Goal: Task Accomplishment & Management: Use online tool/utility

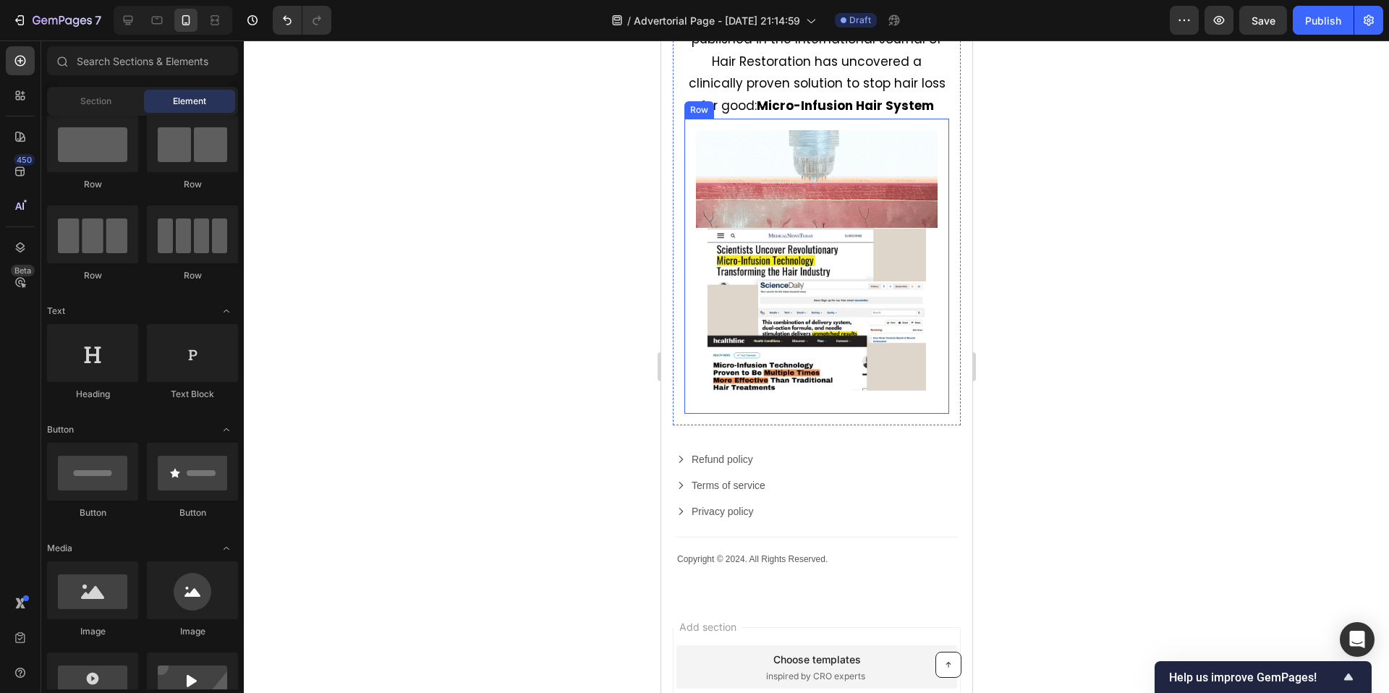
scroll to position [4514, 0]
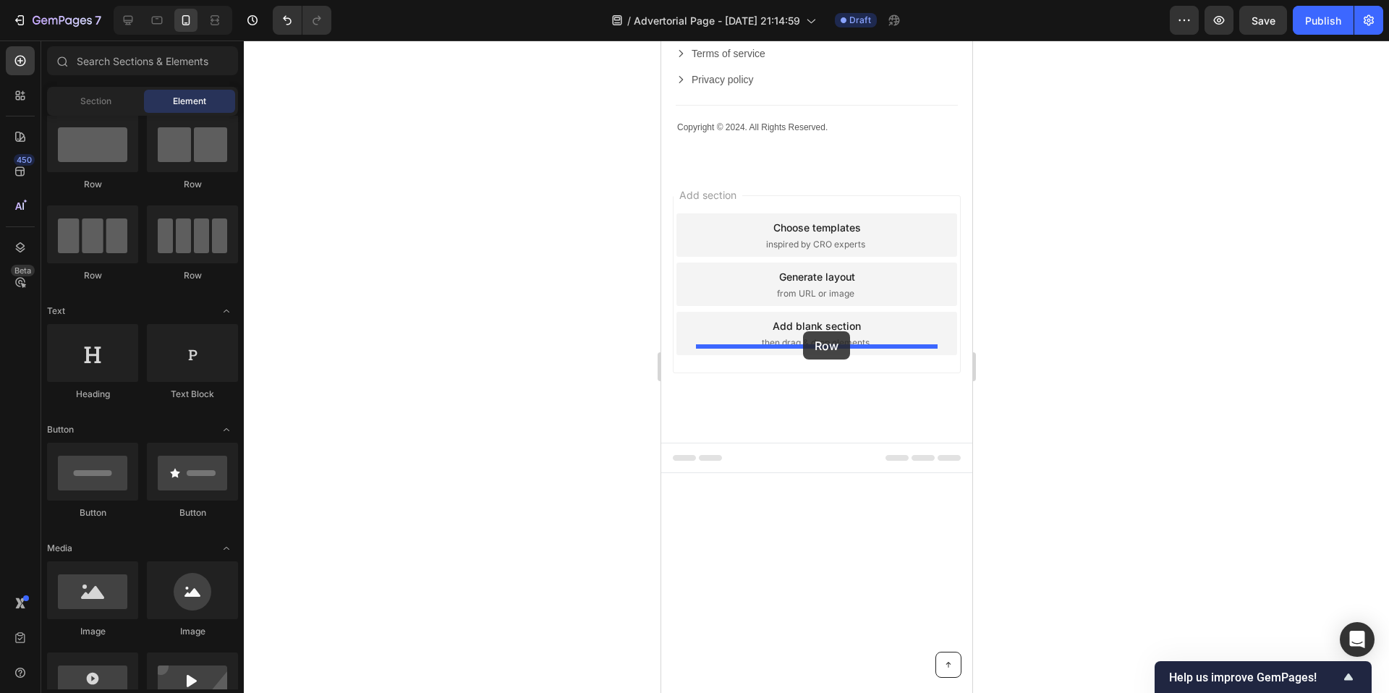
drag, startPoint x: 744, startPoint y: 192, endPoint x: 802, endPoint y: 331, distance: 151.1
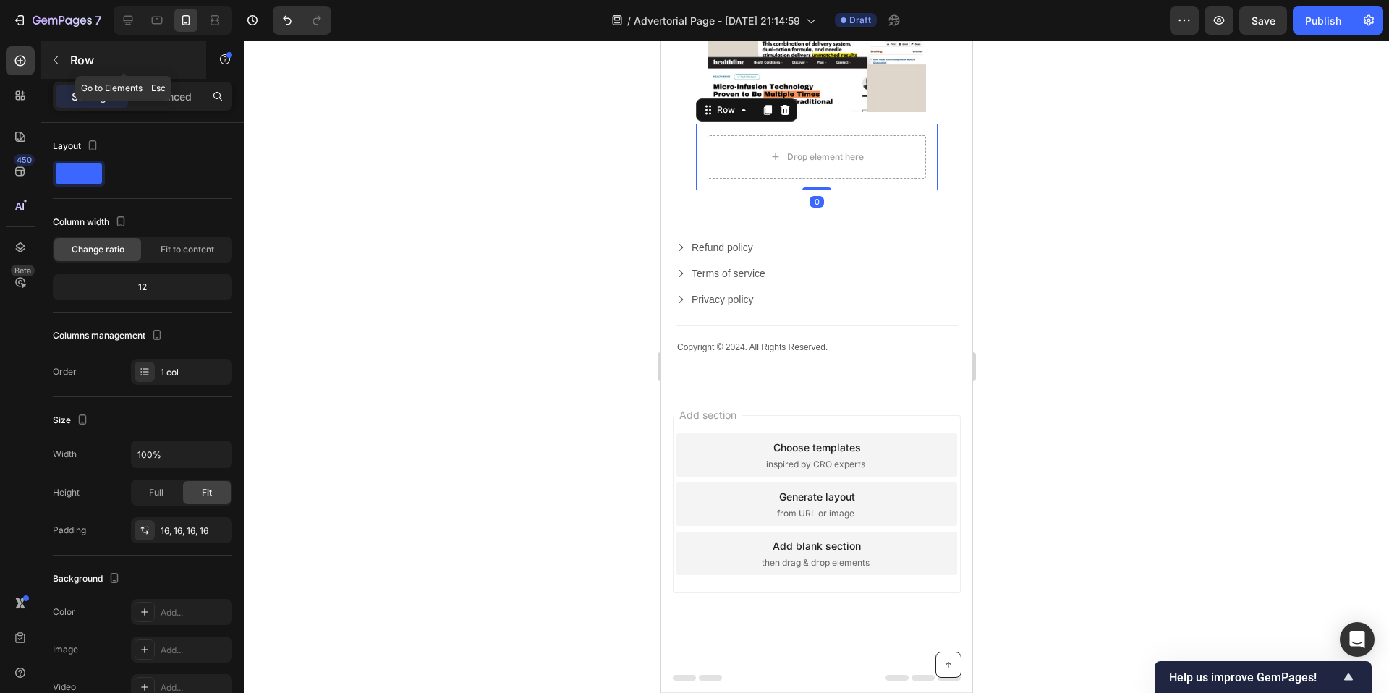
click at [53, 62] on icon "button" at bounding box center [56, 60] width 12 height 12
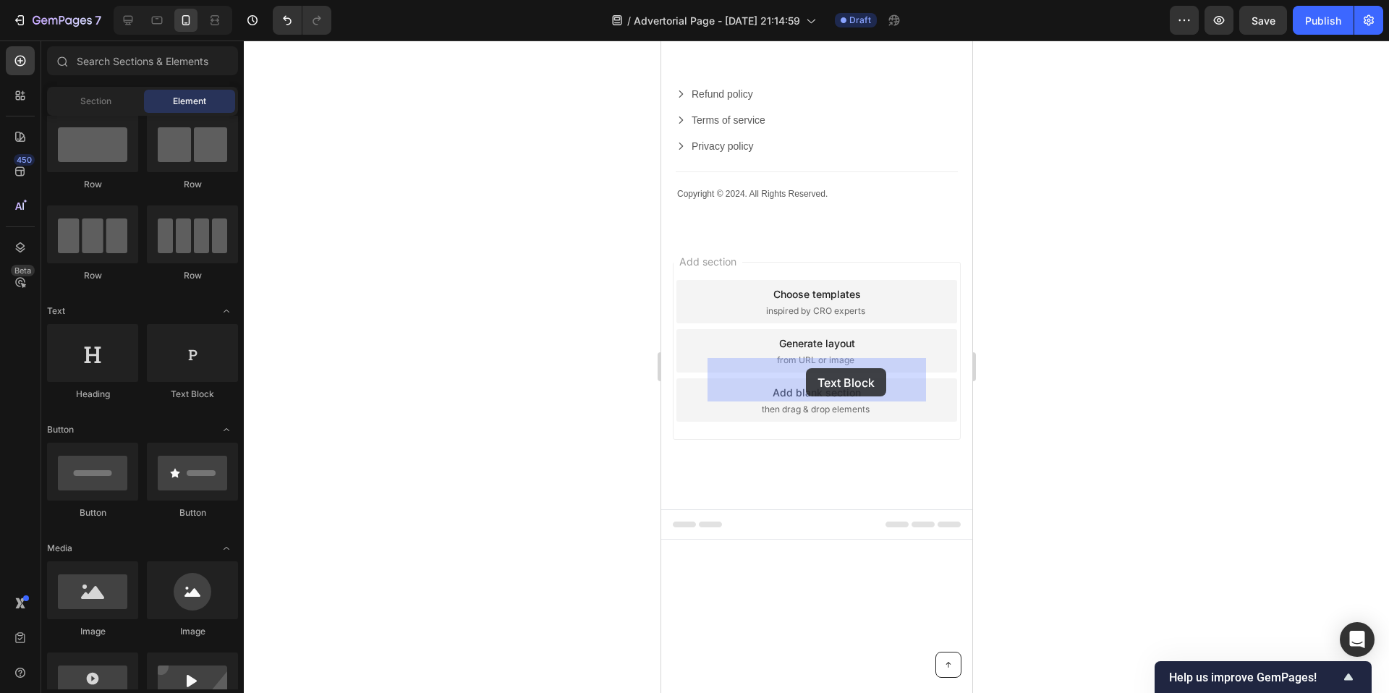
drag, startPoint x: 839, startPoint y: 402, endPoint x: 810, endPoint y: 366, distance: 46.3
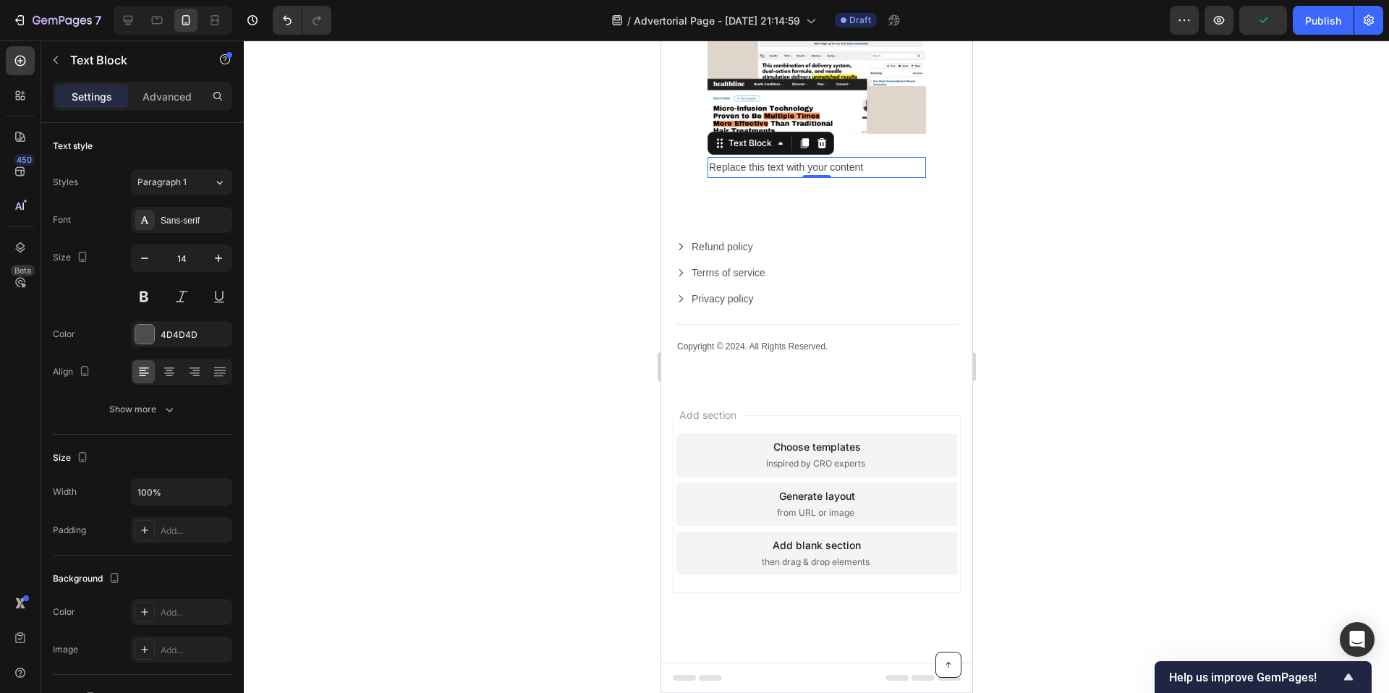
click at [742, 178] on div "Replace this text with your content" at bounding box center [816, 167] width 218 height 21
click at [742, 176] on p "Replace this text with your content" at bounding box center [816, 167] width 216 height 18
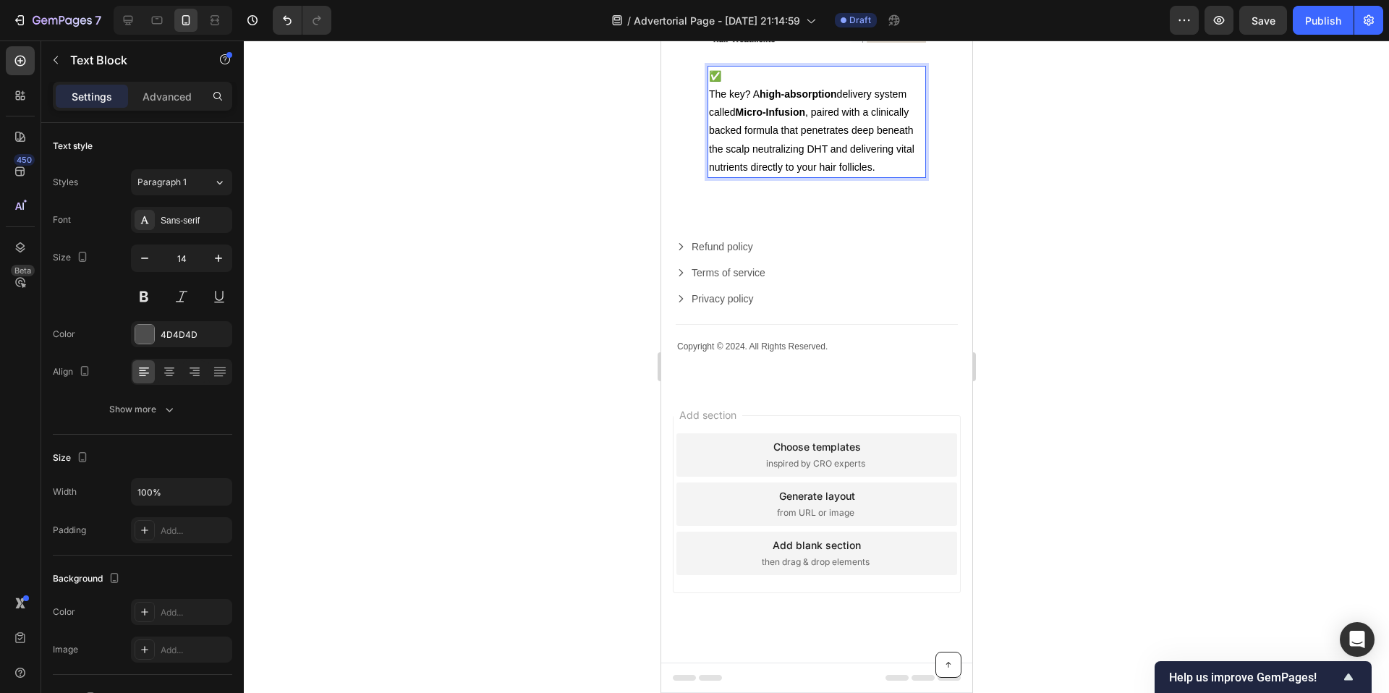
click at [725, 85] on p "✅" at bounding box center [816, 76] width 216 height 18
click at [709, 85] on p "✅" at bounding box center [816, 76] width 216 height 18
click at [802, 85] on p "✅" at bounding box center [816, 76] width 216 height 18
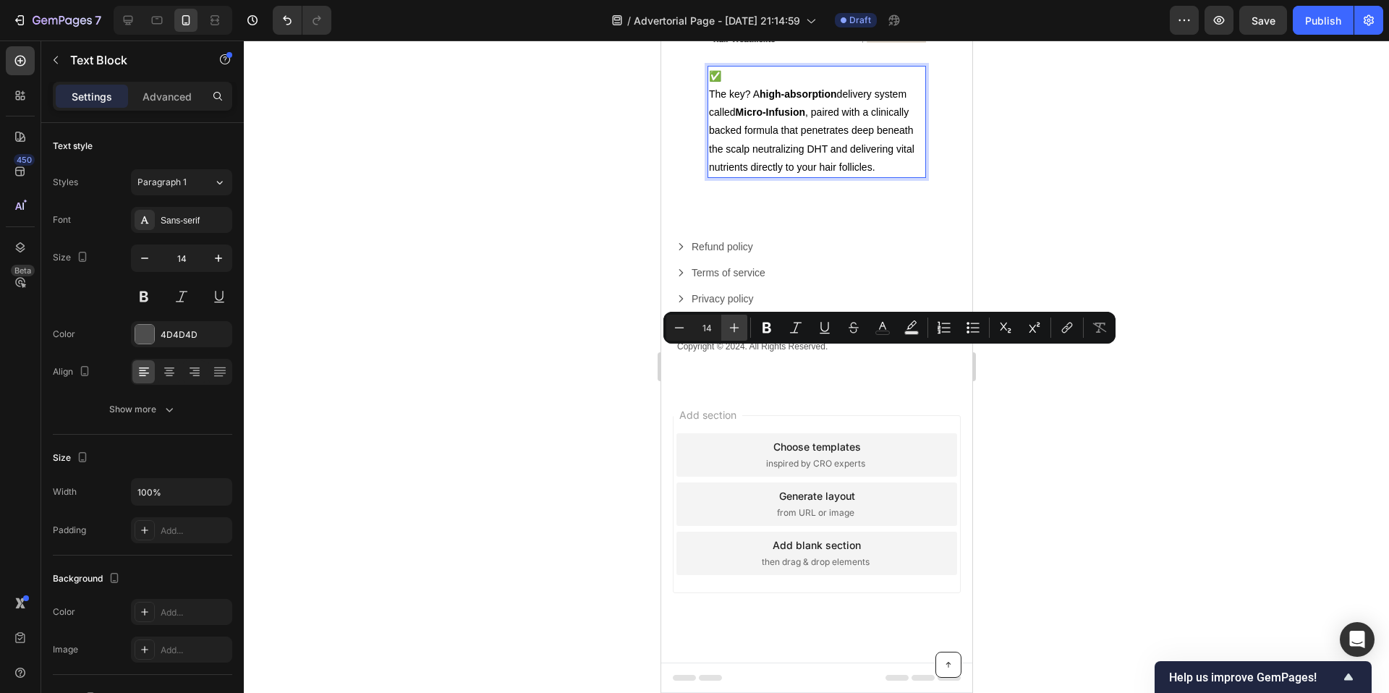
click at [739, 330] on icon "Editor contextual toolbar" at bounding box center [734, 327] width 14 height 14
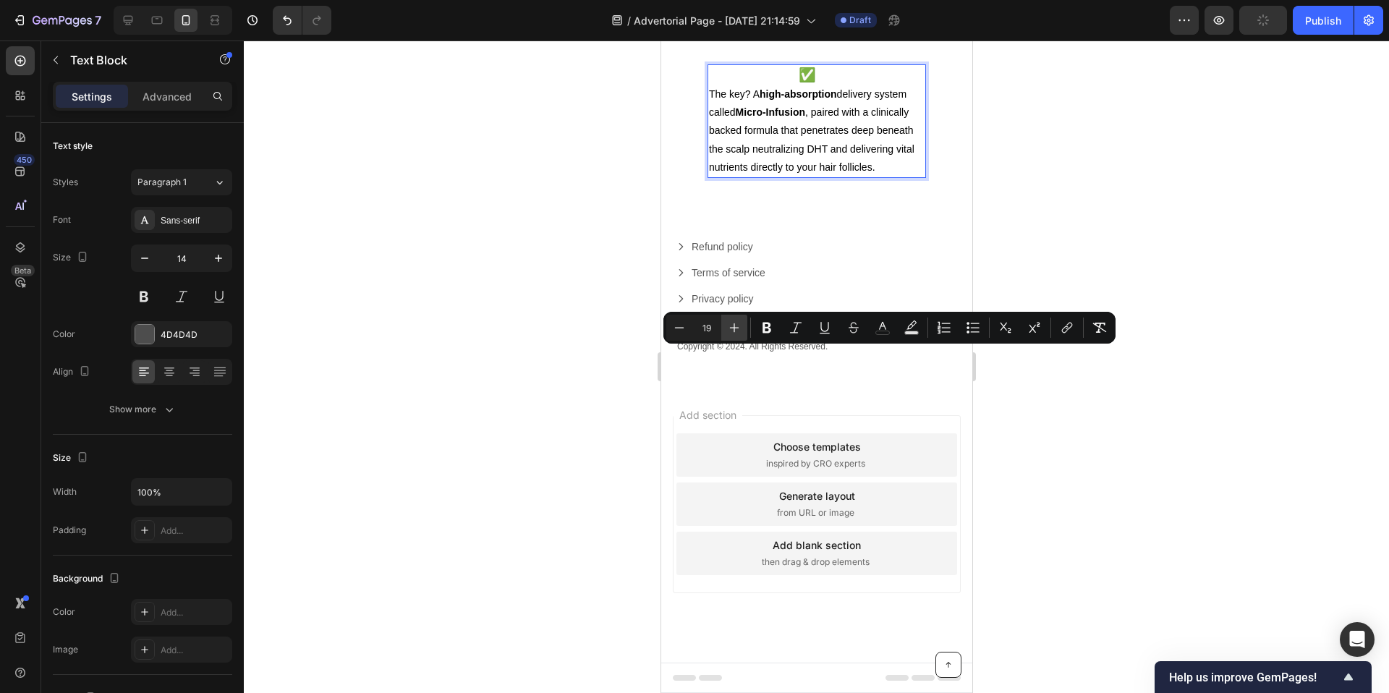
click at [739, 329] on icon "Editor contextual toolbar" at bounding box center [734, 327] width 14 height 14
type input "22"
click at [695, 190] on div "✅ The key? A high-absorption delivery system called Micro-Infusion , paired wit…" at bounding box center [816, 120] width 242 height 137
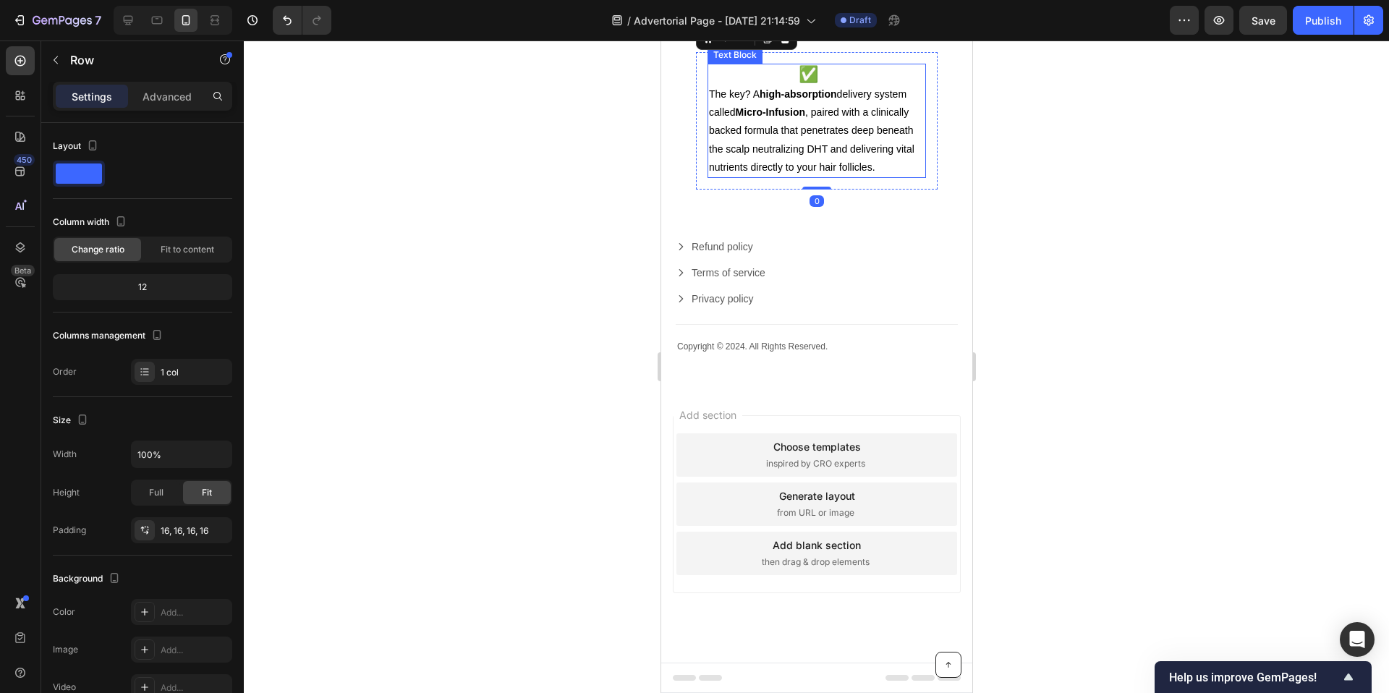
click at [794, 85] on p "✅" at bounding box center [816, 75] width 216 height 20
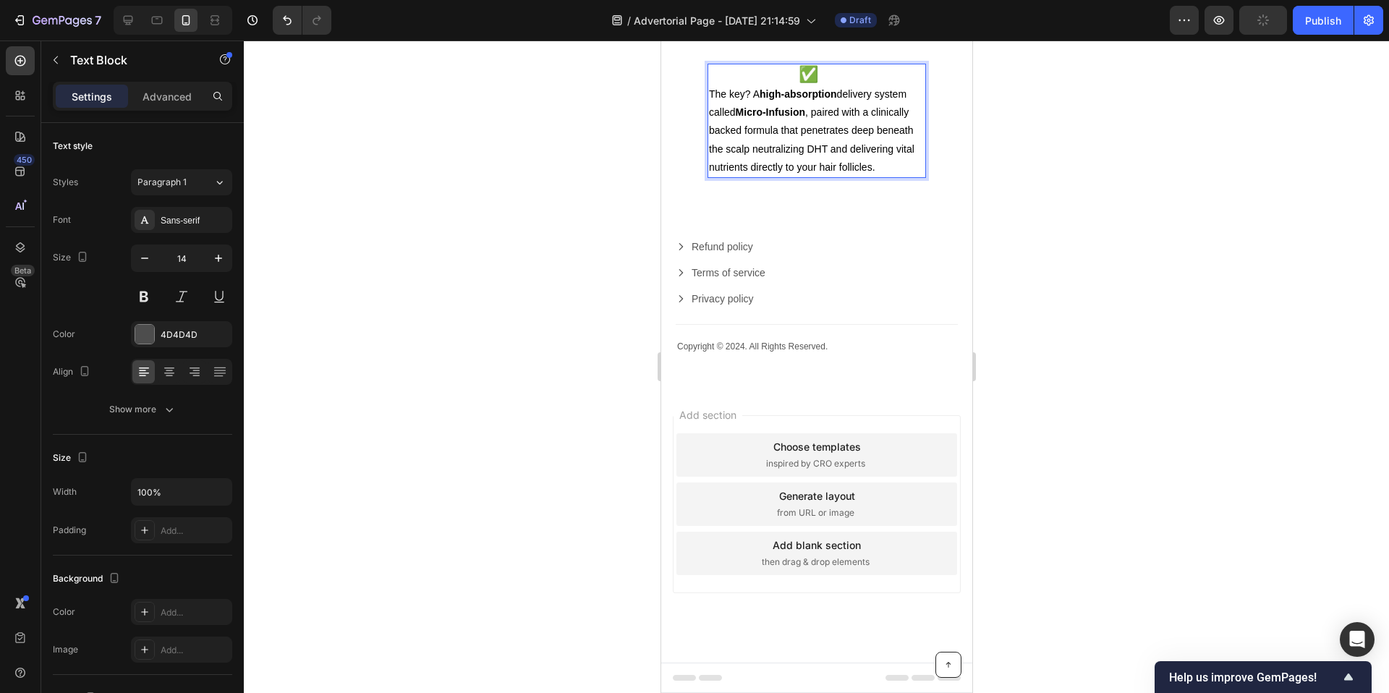
click at [798, 83] on span "✅" at bounding box center [808, 74] width 20 height 18
click at [745, 176] on p "The key? A high-absorption delivery system called Micro-Infusion , paired with …" at bounding box center [816, 130] width 216 height 91
click at [713, 173] on span "The key? A high-absorption delivery system called Micro-Infusion , paired with …" at bounding box center [810, 130] width 205 height 85
click at [735, 176] on p "The key? A high-absorption delivery system called Micro-Infusion , paired with …" at bounding box center [816, 130] width 216 height 91
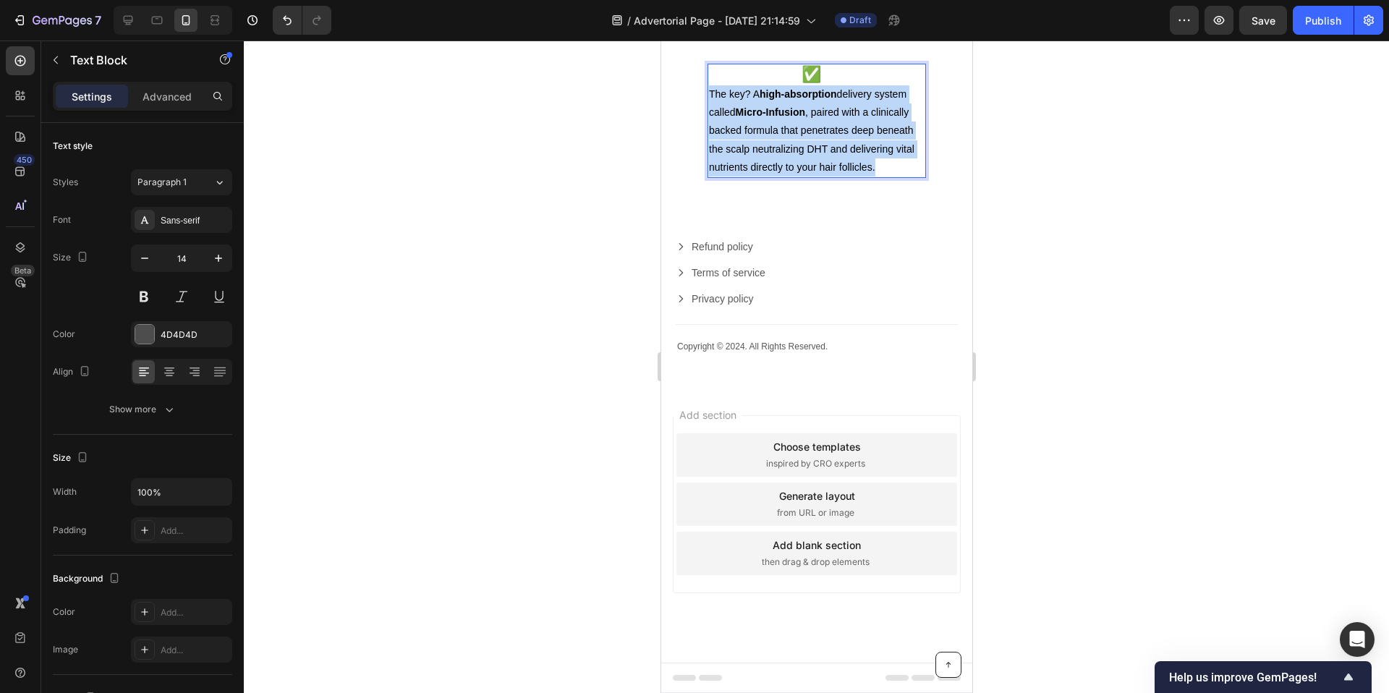
click at [735, 176] on p "The key? A high-absorption delivery system called Micro-Infusion , paired with …" at bounding box center [816, 130] width 216 height 91
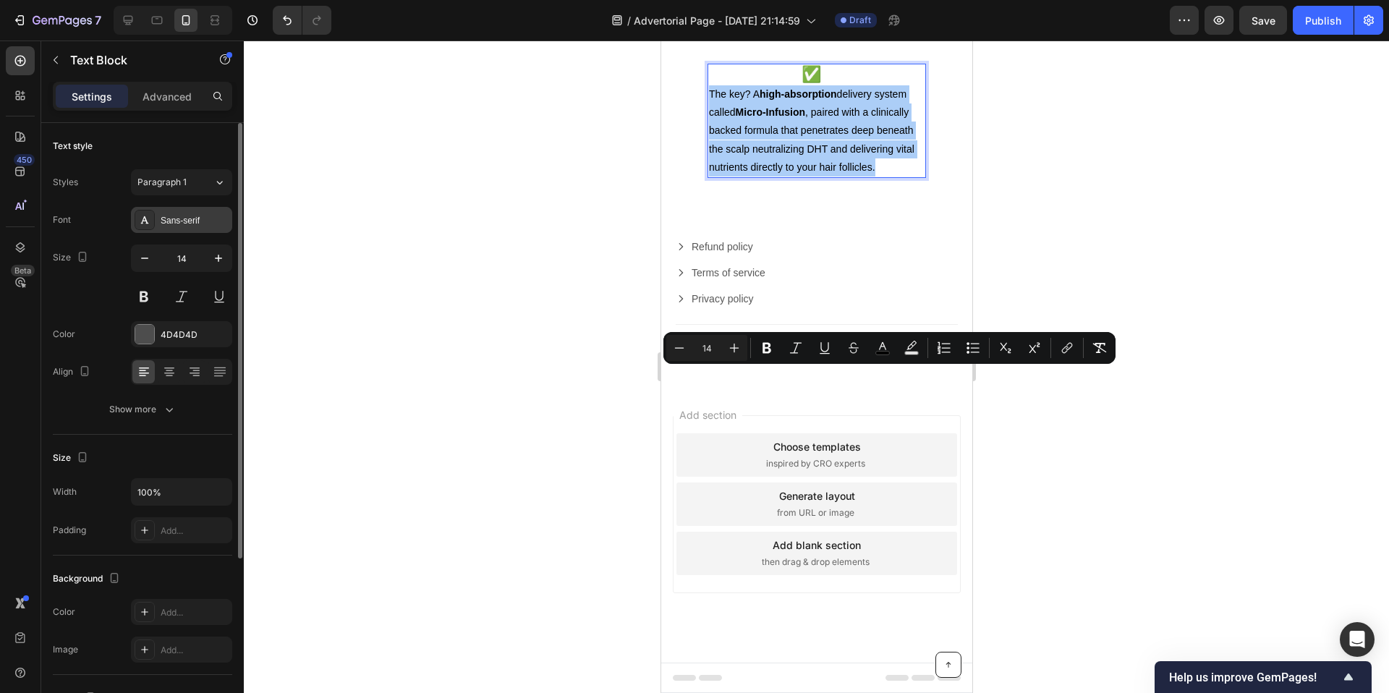
click at [191, 226] on div "Sans-serif" at bounding box center [195, 220] width 68 height 13
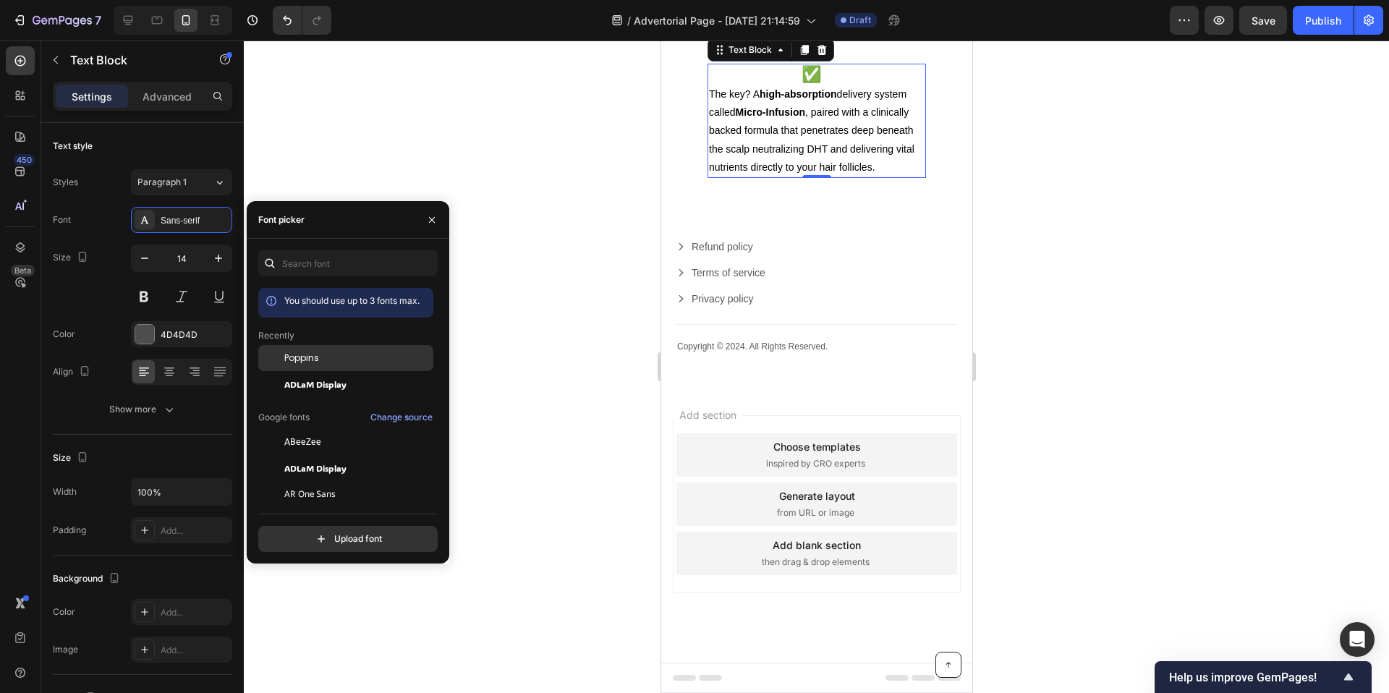
click at [347, 367] on div "Poppins" at bounding box center [345, 358] width 175 height 26
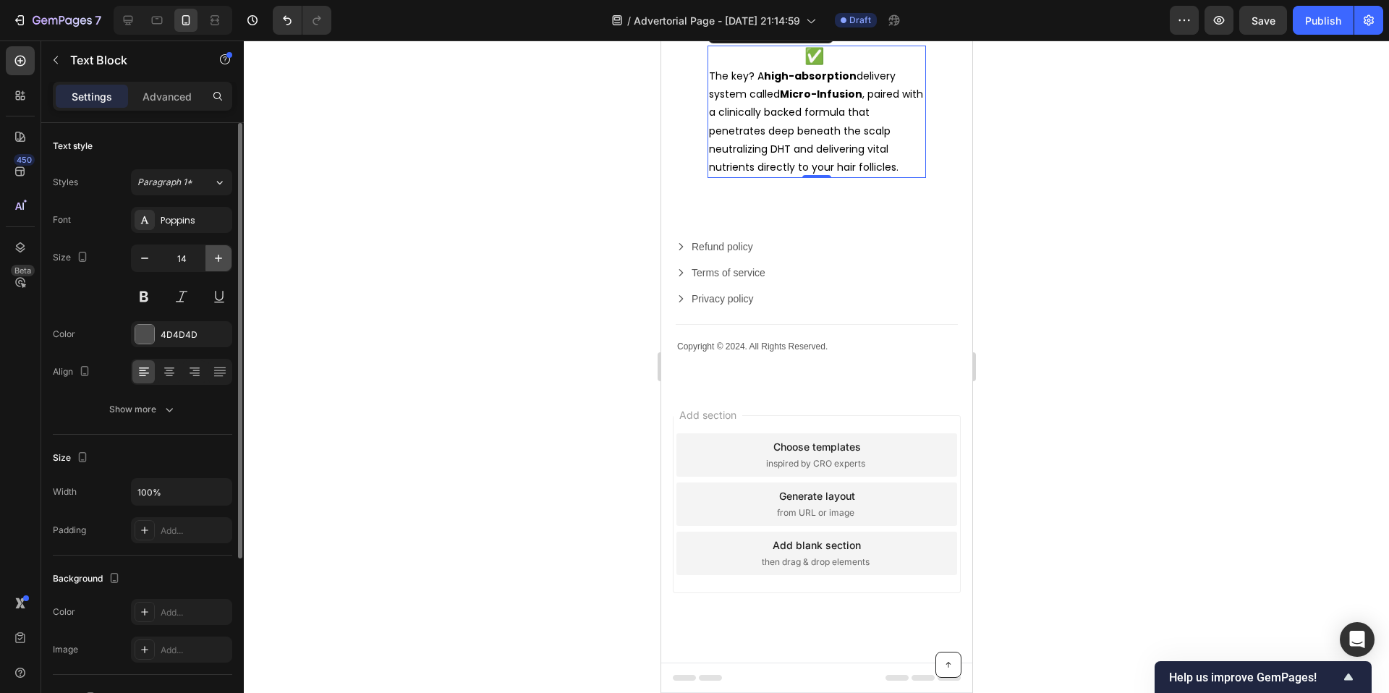
click at [214, 263] on icon "button" at bounding box center [218, 258] width 14 height 14
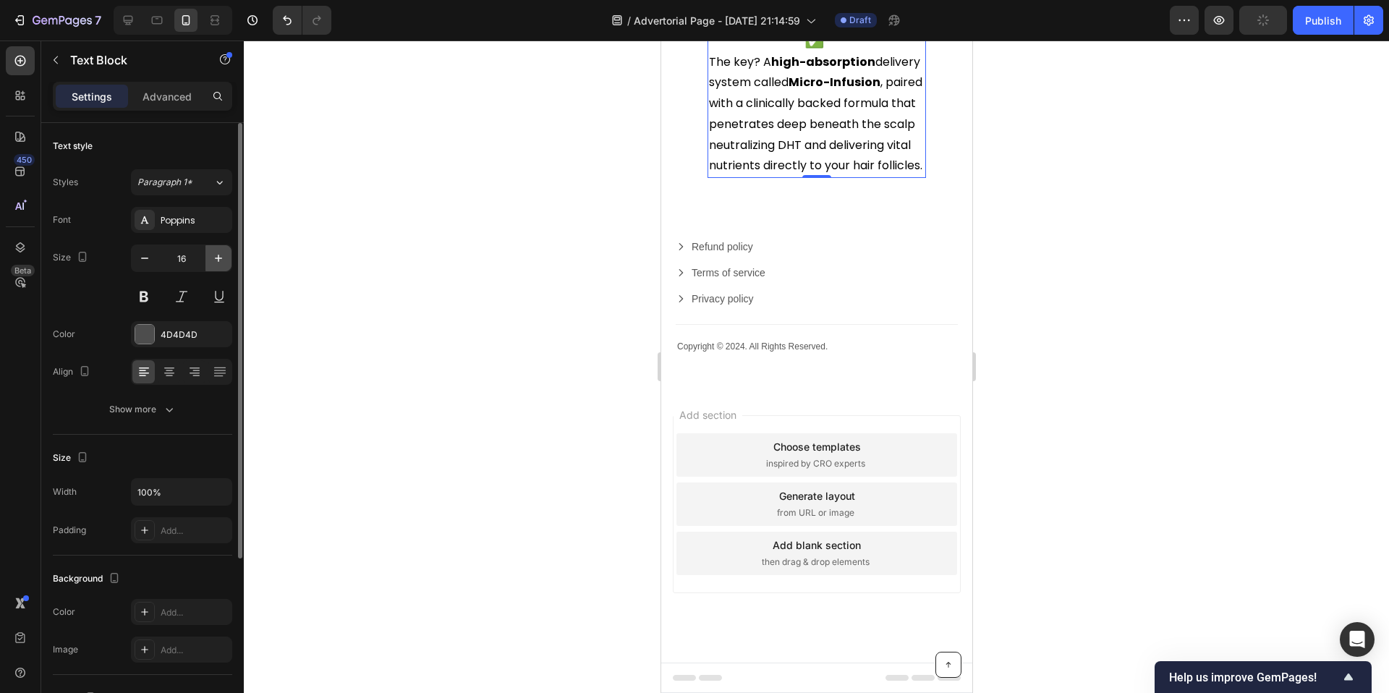
click at [214, 263] on icon "button" at bounding box center [218, 258] width 14 height 14
type input "17"
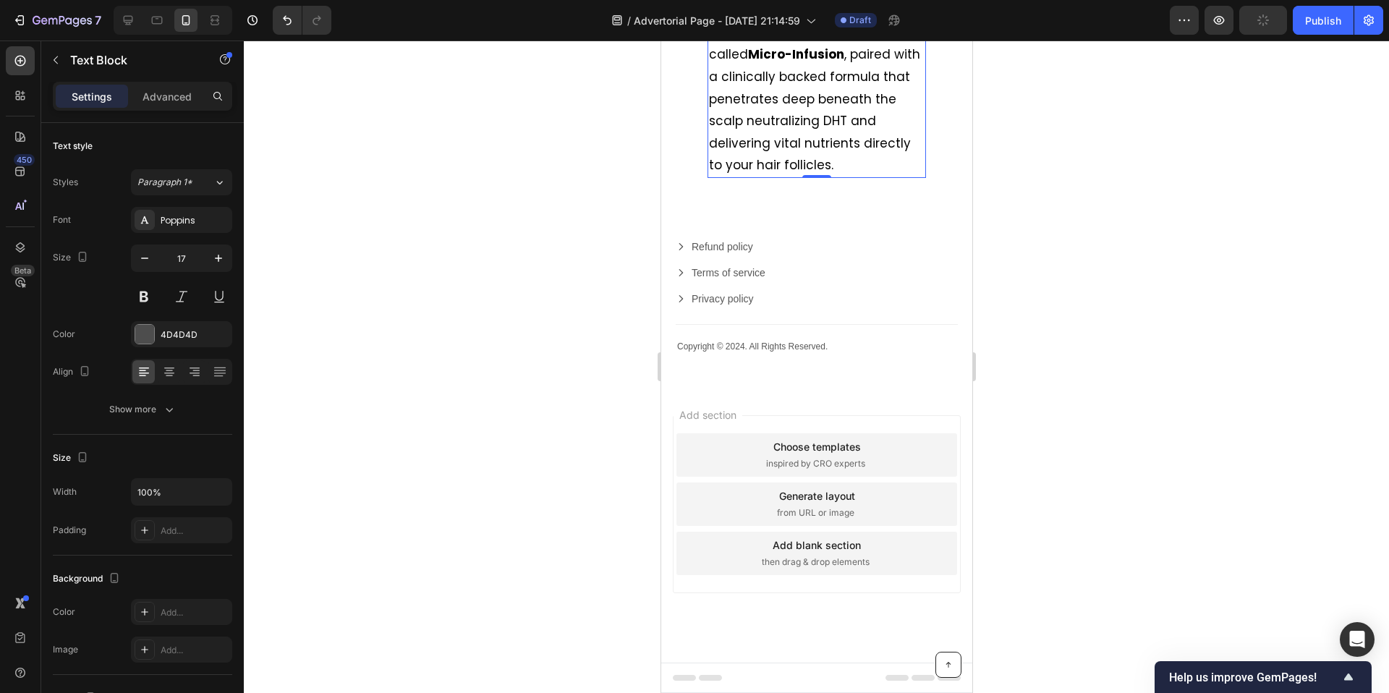
click at [582, 404] on div at bounding box center [816, 367] width 1145 height 652
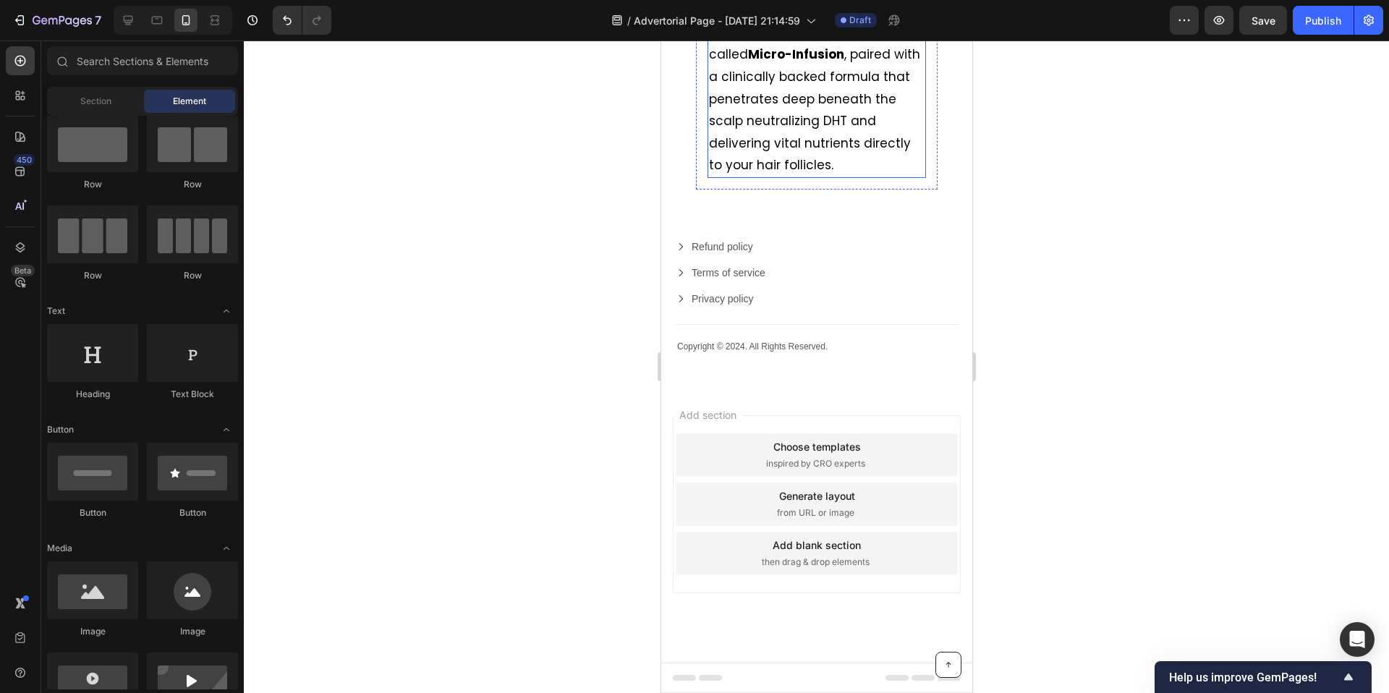
click at [791, 41] on strong "high-absorption" at bounding box center [758, 21] width 101 height 40
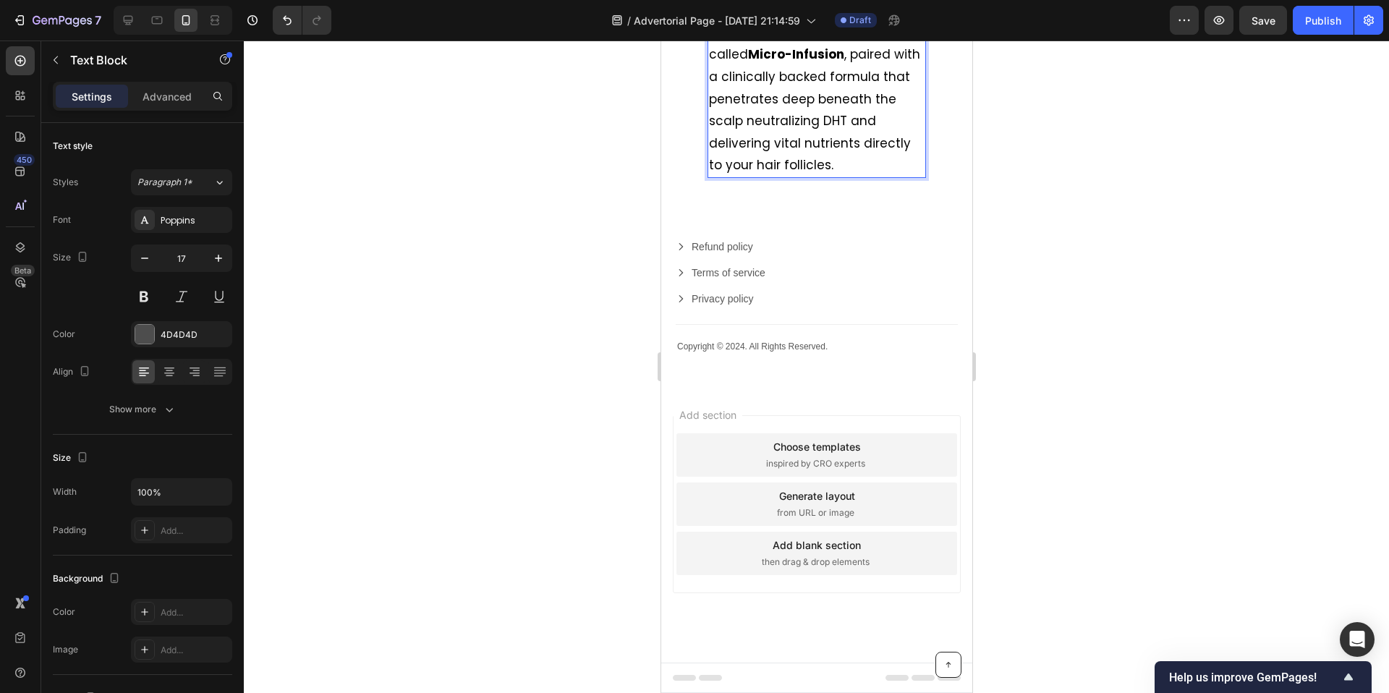
click at [809, 41] on strong "high-absorption" at bounding box center [758, 21] width 101 height 40
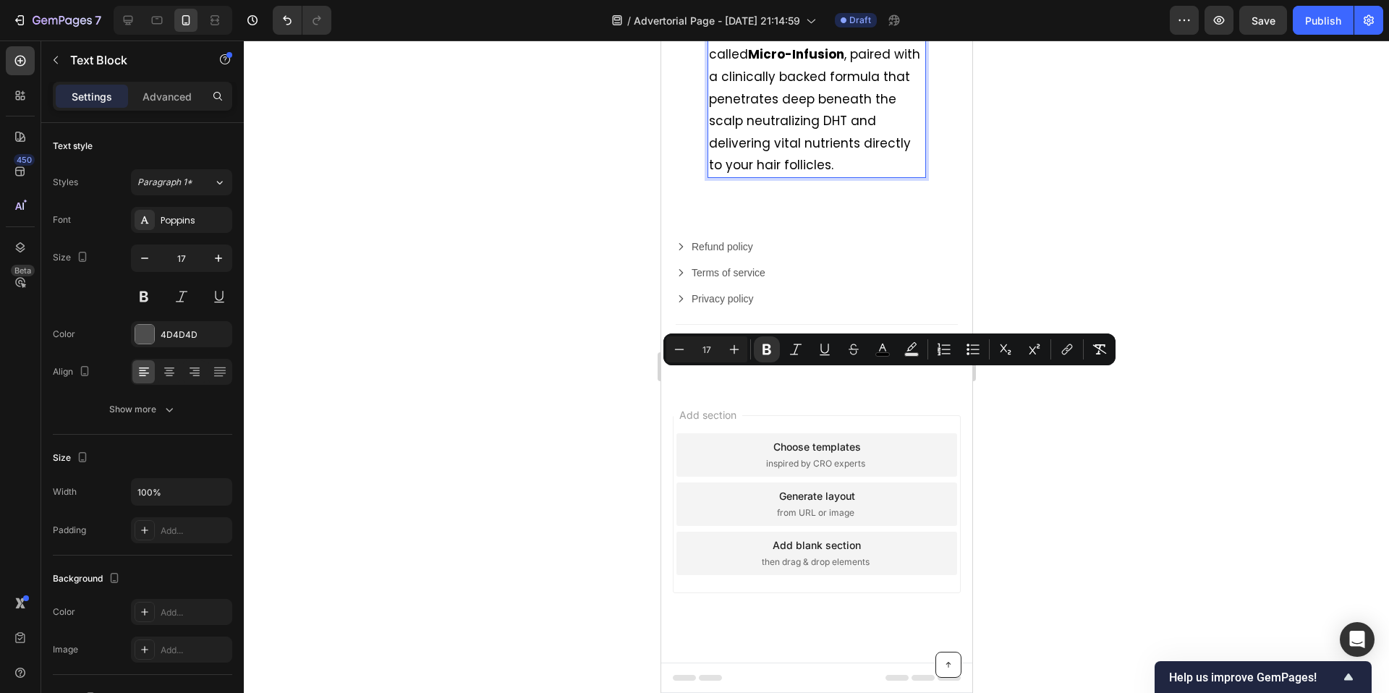
click at [767, 174] on span "The key? A high-absorption delivery system called Micro-Infusion , paired with …" at bounding box center [813, 87] width 211 height 172
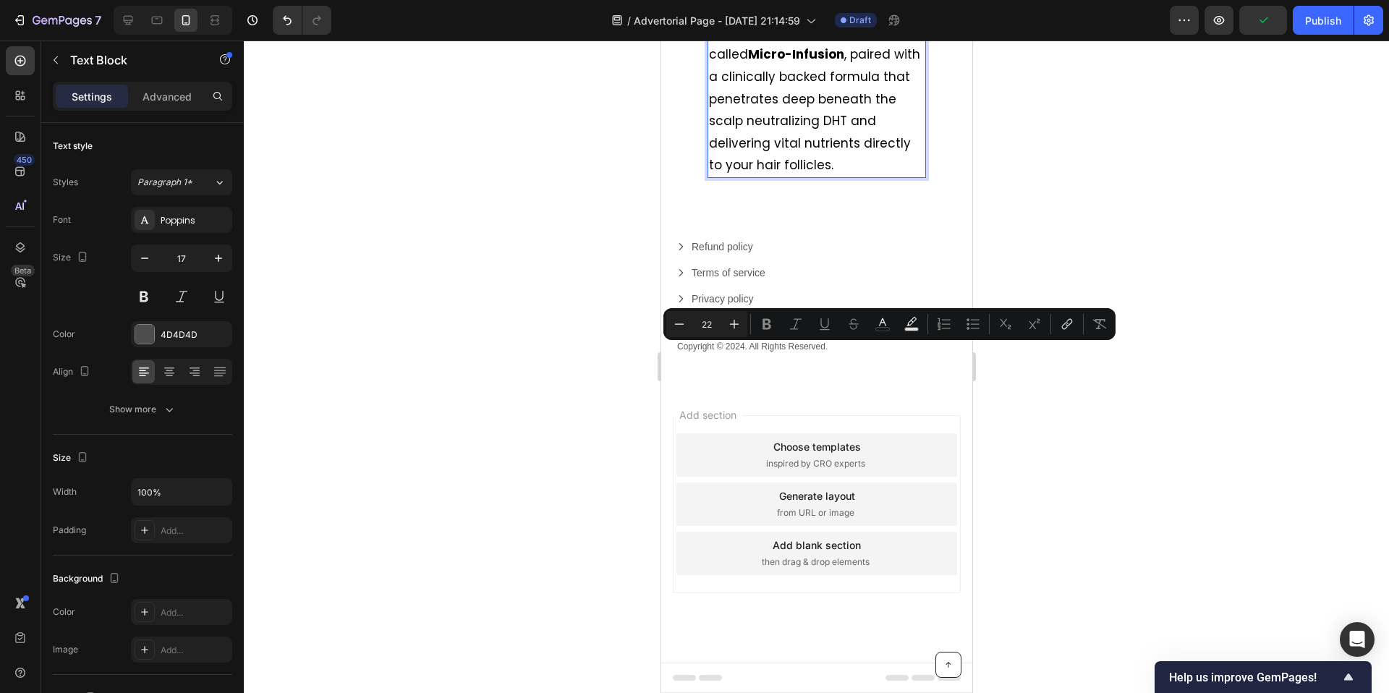
type input "17"
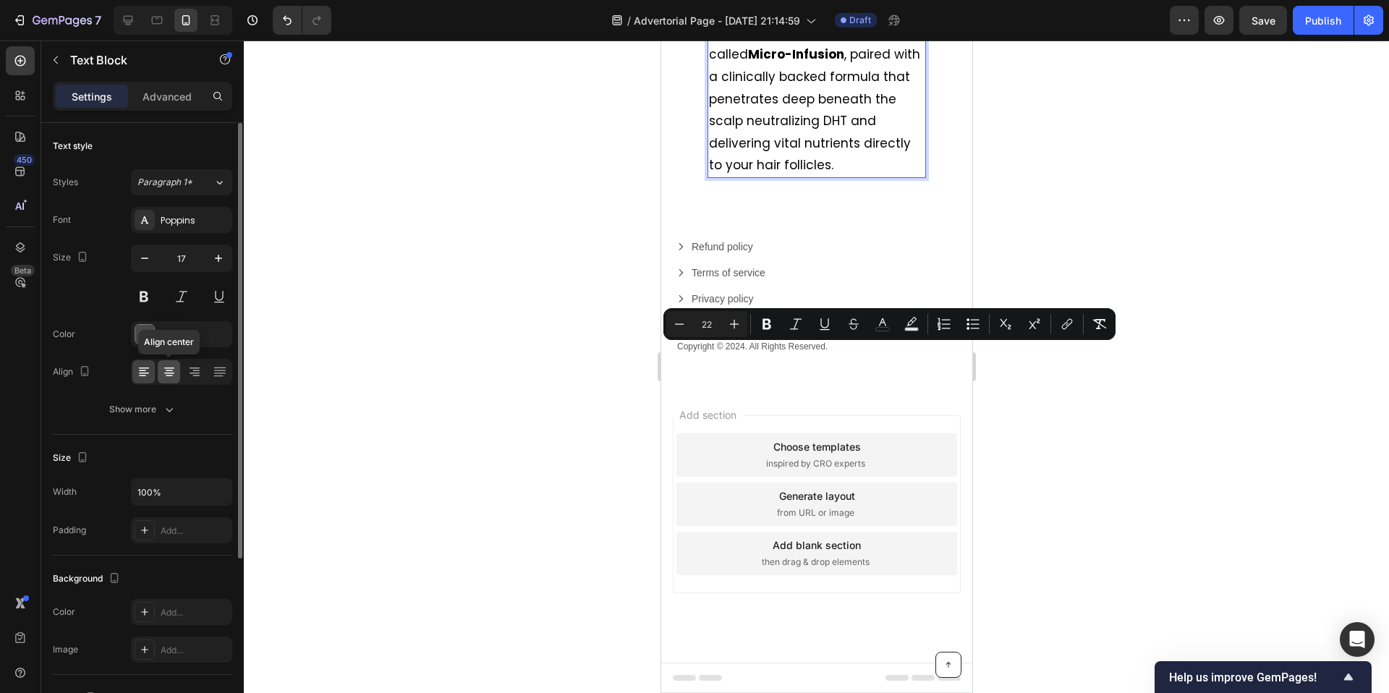
click at [169, 370] on icon at bounding box center [169, 370] width 7 height 1
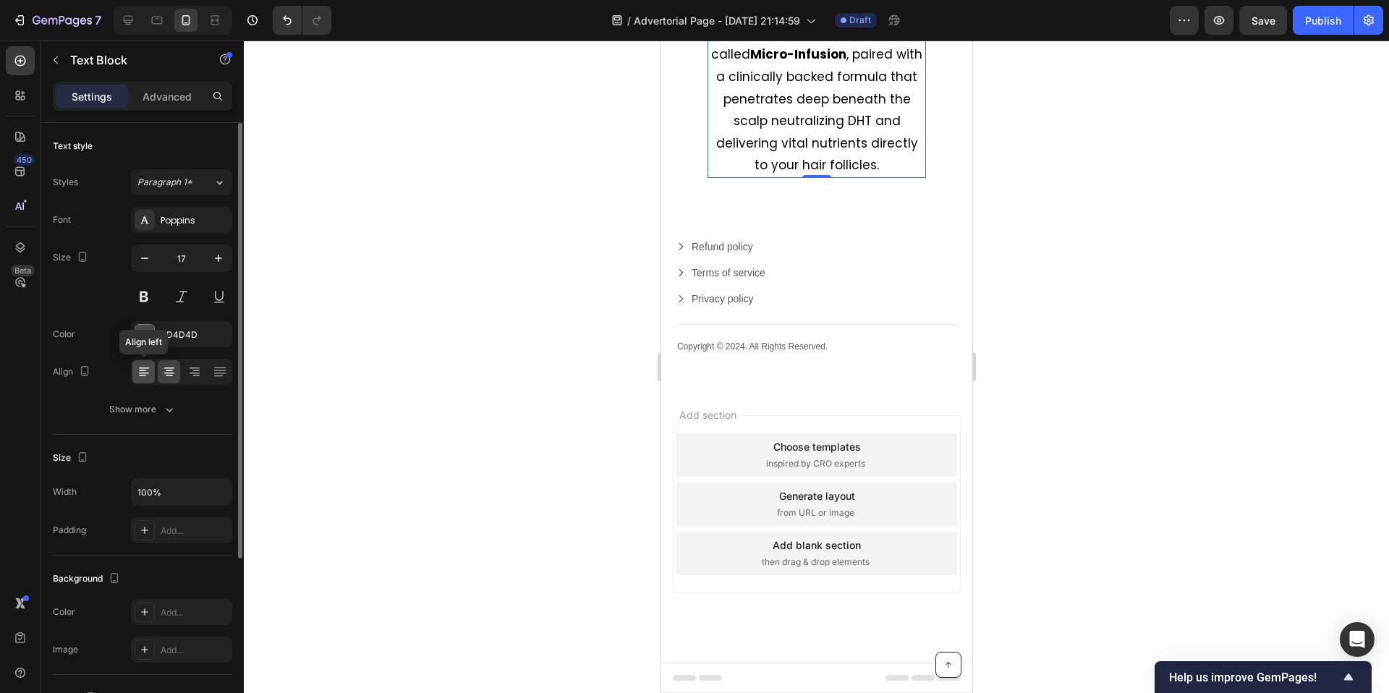
click at [150, 371] on div at bounding box center [143, 371] width 22 height 23
click at [626, 412] on div at bounding box center [816, 367] width 1145 height 652
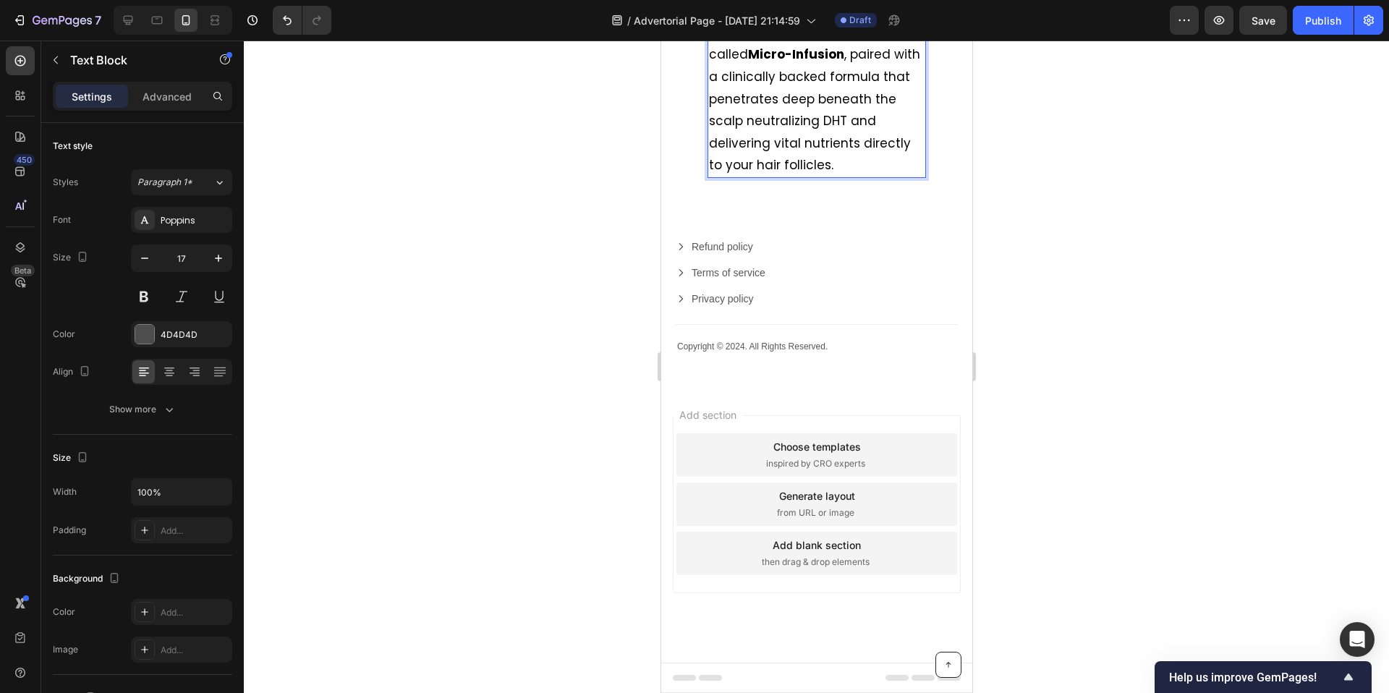
click at [644, 393] on div at bounding box center [816, 367] width 1145 height 652
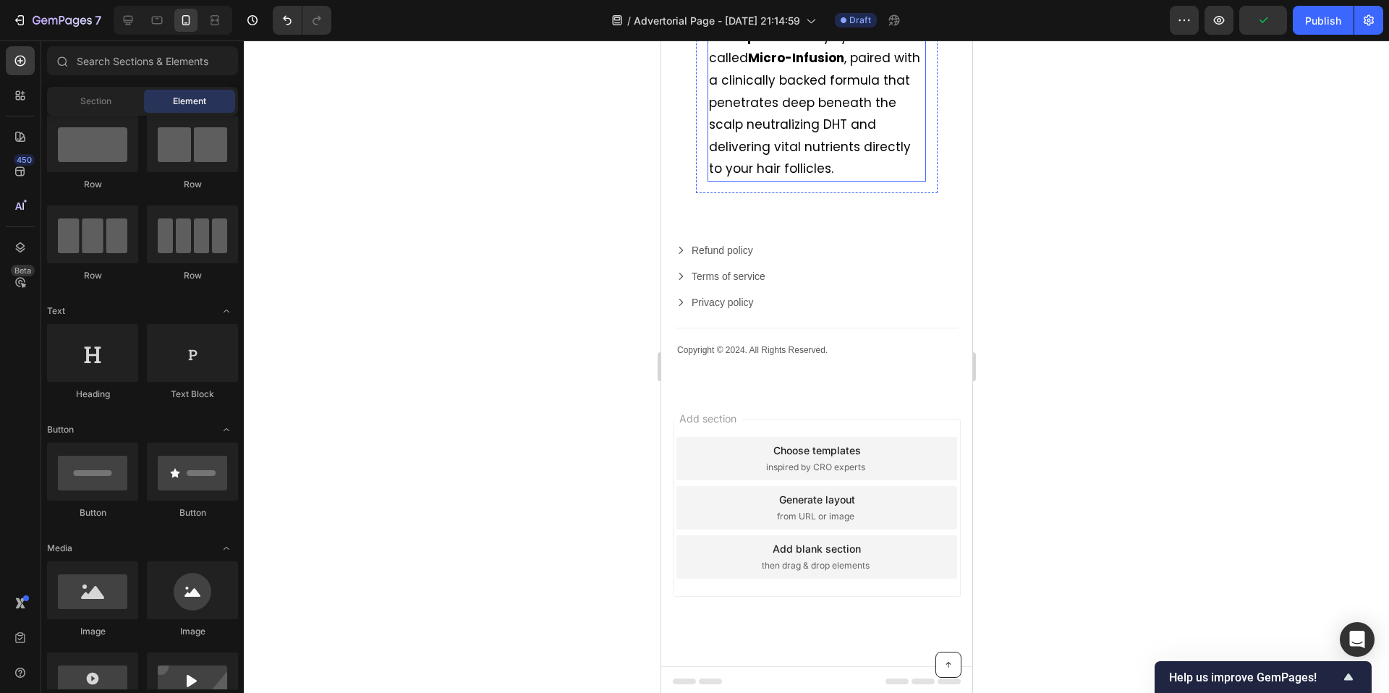
scroll to position [4505, 0]
click at [851, 176] on span "The key? A high-absorption delivery system called Micro-Infusion , paired with …" at bounding box center [813, 90] width 211 height 172
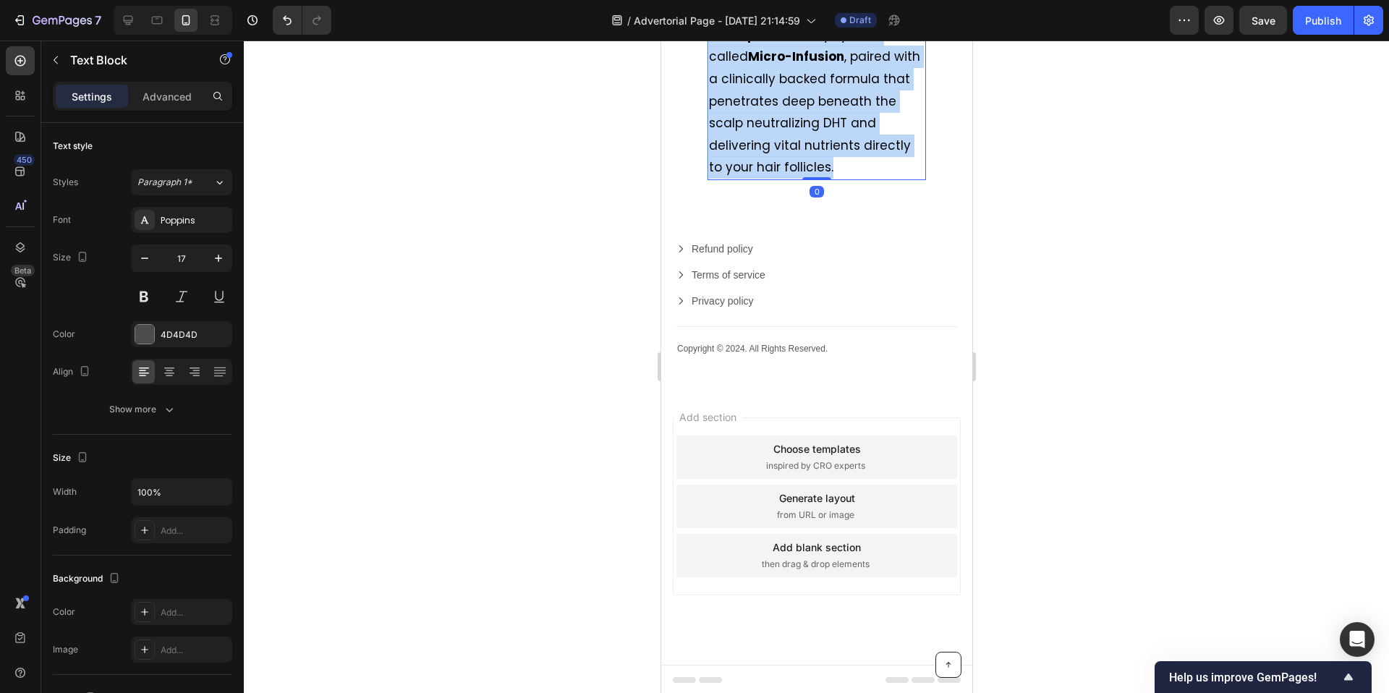
click at [851, 176] on span "The key? A high-absorption delivery system called Micro-Infusion , paired with …" at bounding box center [813, 90] width 211 height 172
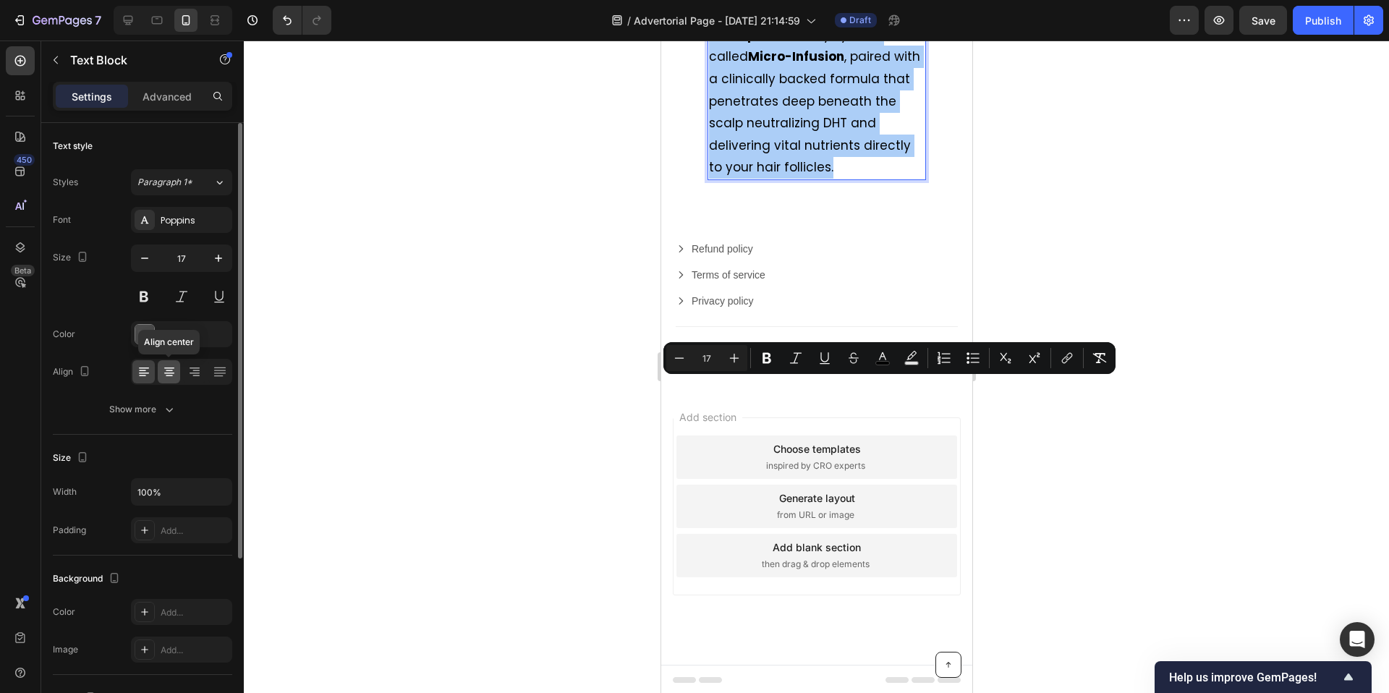
click at [171, 372] on icon at bounding box center [169, 372] width 14 height 14
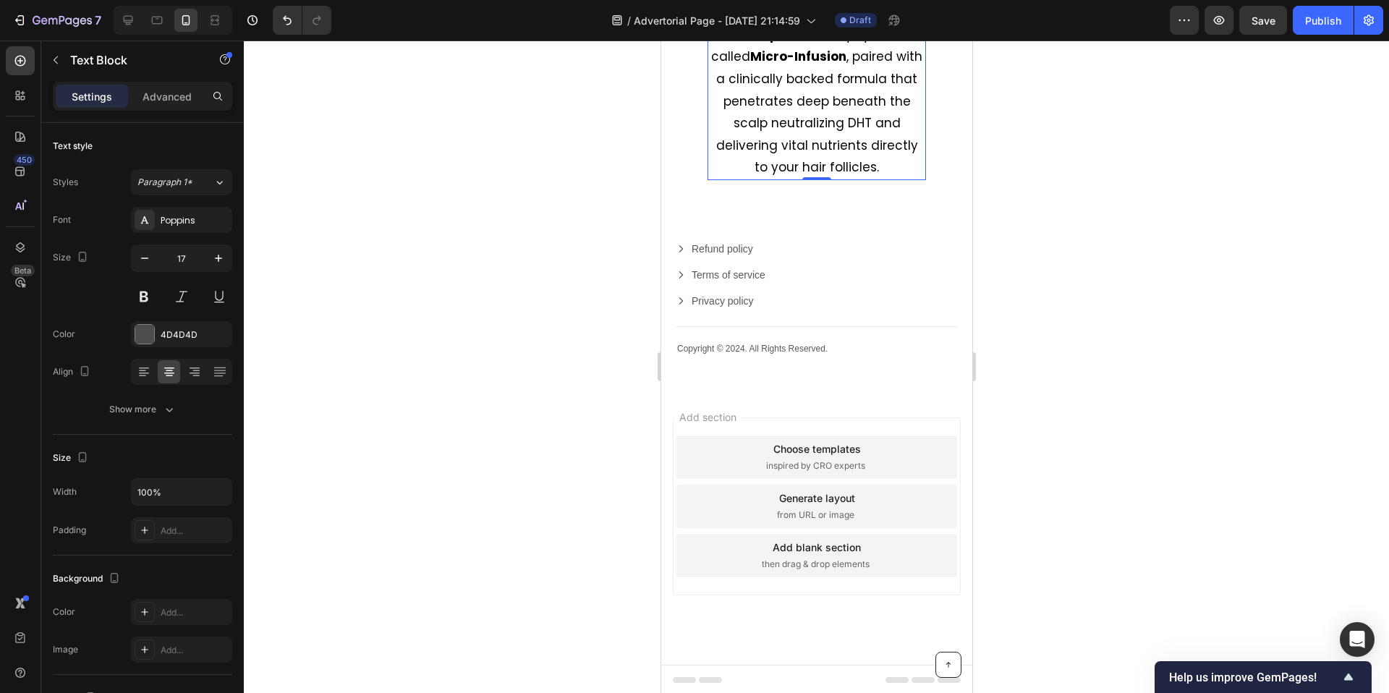
click at [753, 65] on strong "Micro-Infusion" at bounding box center [797, 56] width 96 height 17
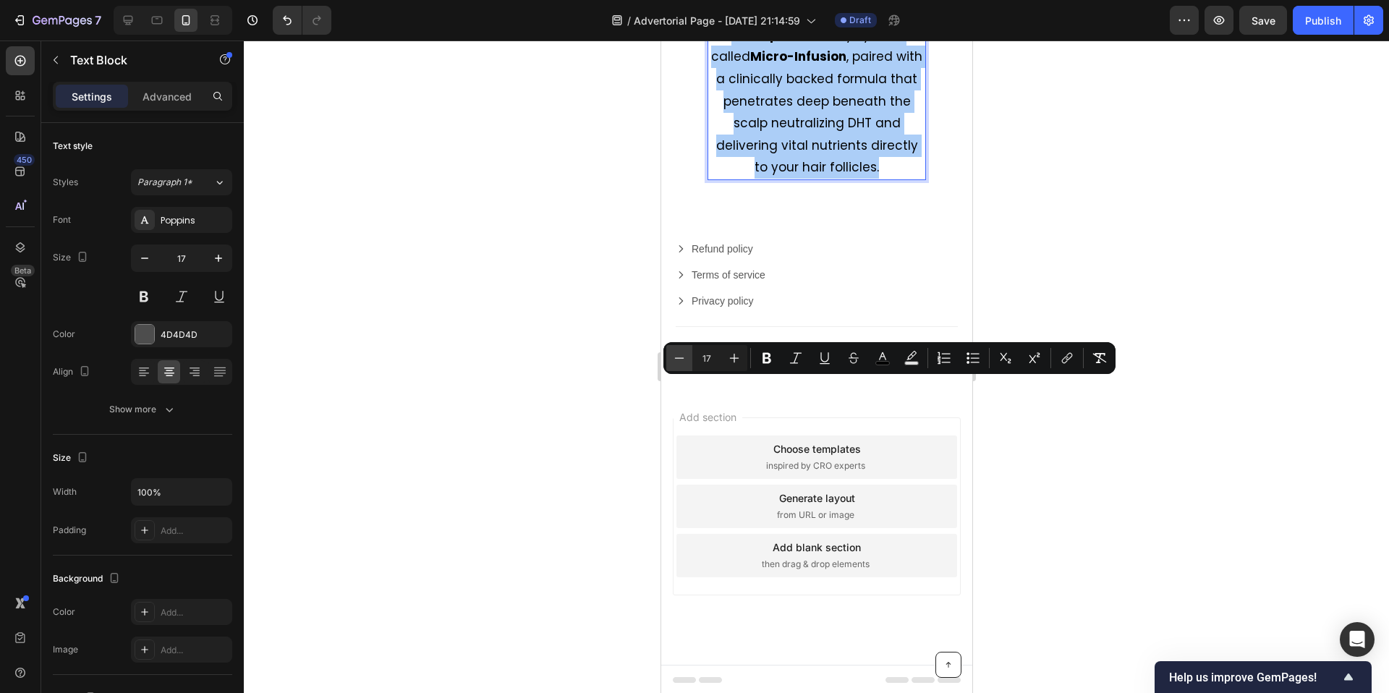
click at [676, 360] on icon "Editor contextual toolbar" at bounding box center [679, 358] width 14 height 14
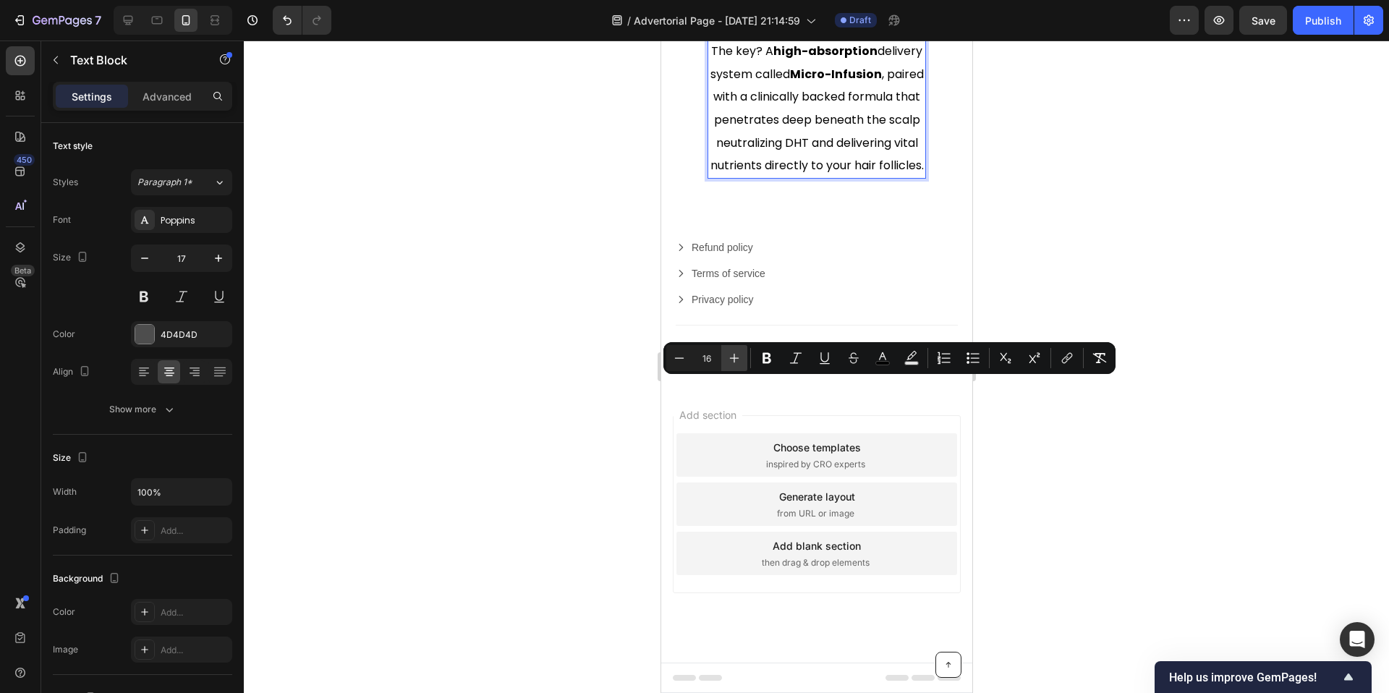
click at [743, 356] on button "Plus" at bounding box center [734, 358] width 26 height 26
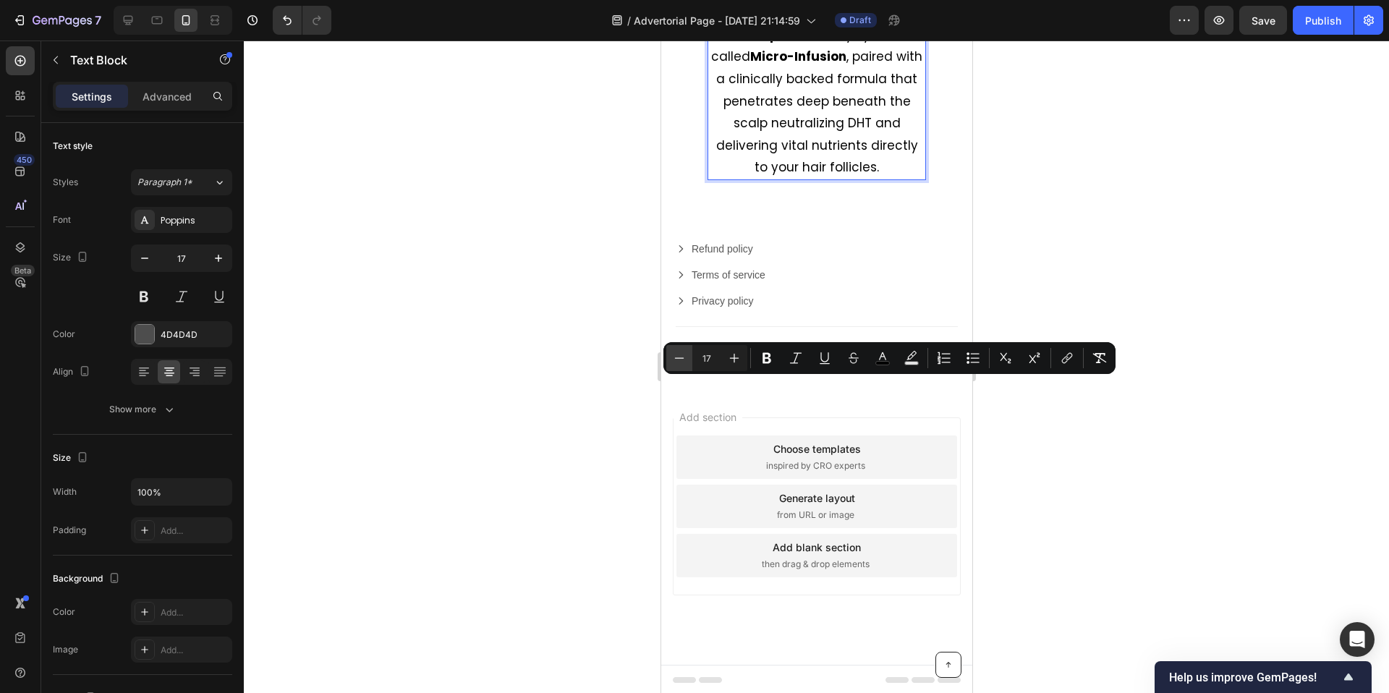
click at [681, 358] on icon "Editor contextual toolbar" at bounding box center [679, 357] width 9 height 1
type input "16"
click at [636, 419] on div at bounding box center [816, 367] width 1145 height 652
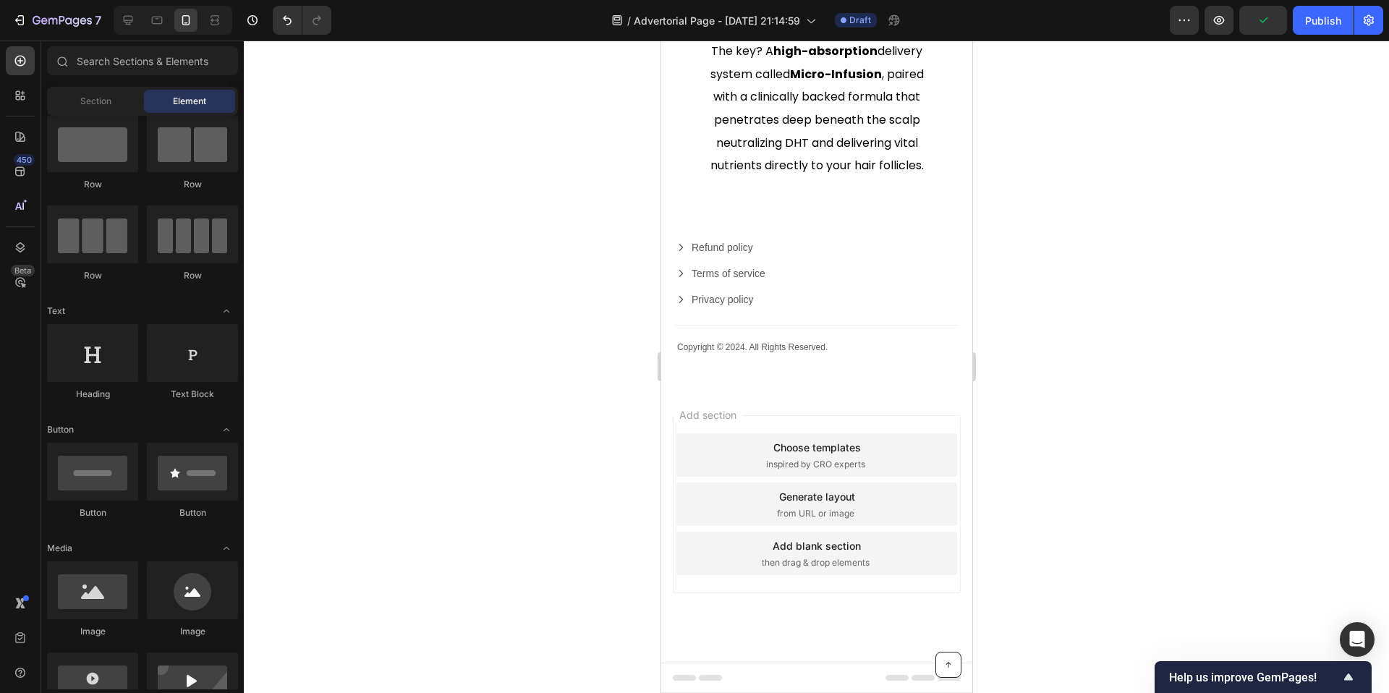
click at [615, 448] on div at bounding box center [816, 367] width 1145 height 652
click at [870, 39] on span "✅" at bounding box center [871, 28] width 20 height 22
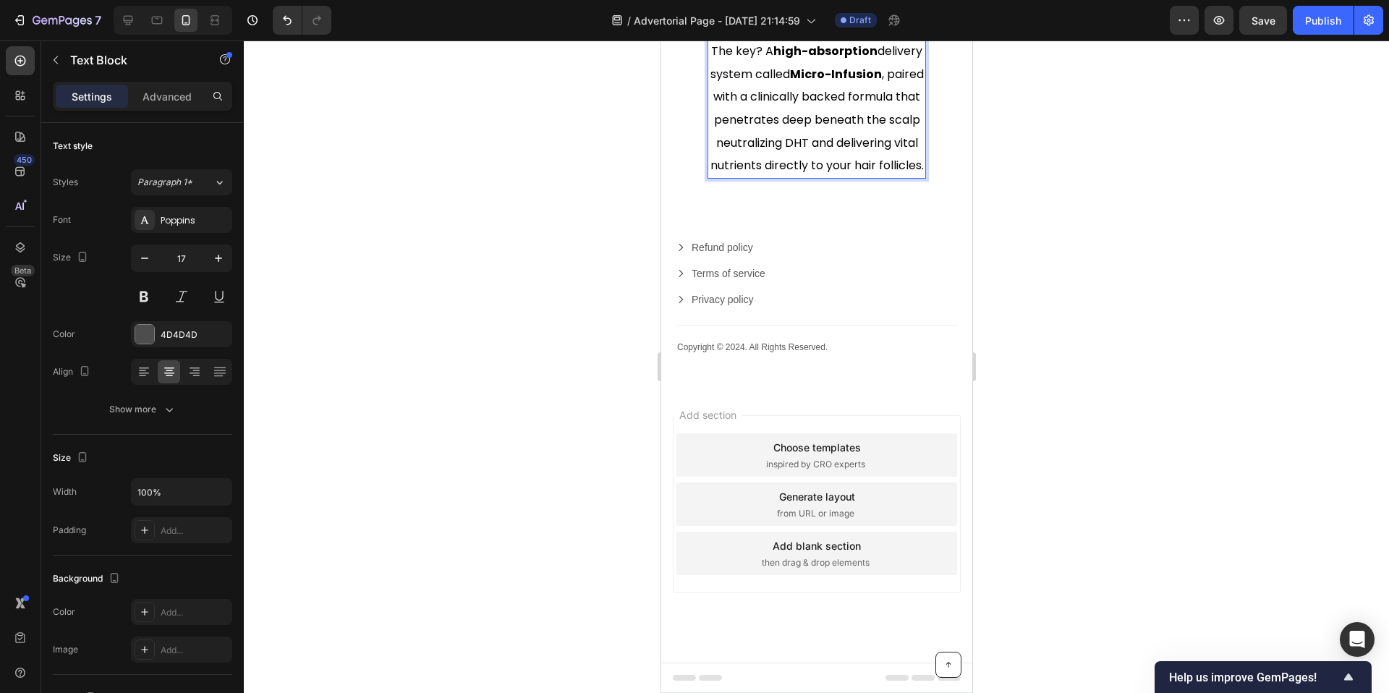
click at [855, 41] on p "✅" at bounding box center [816, 28] width 216 height 23
click at [820, 39] on span "✅" at bounding box center [817, 28] width 20 height 22
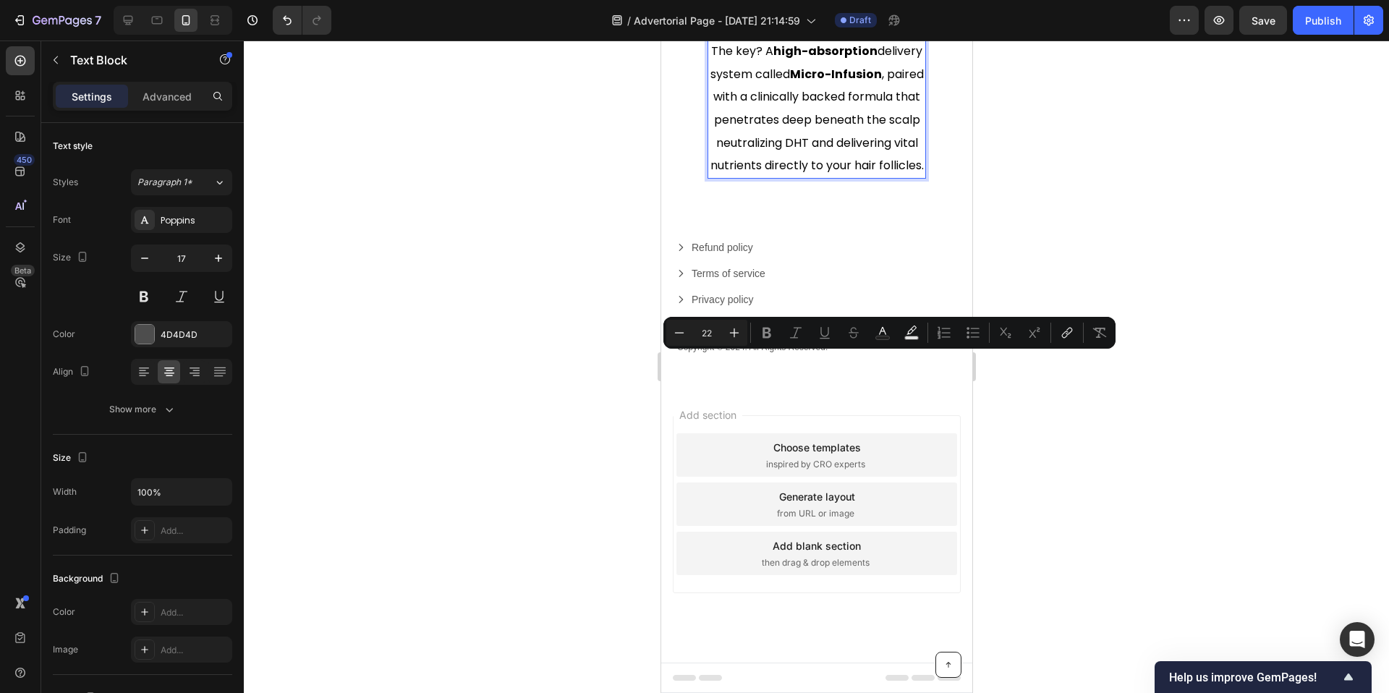
click at [820, 39] on span "✅" at bounding box center [817, 28] width 20 height 22
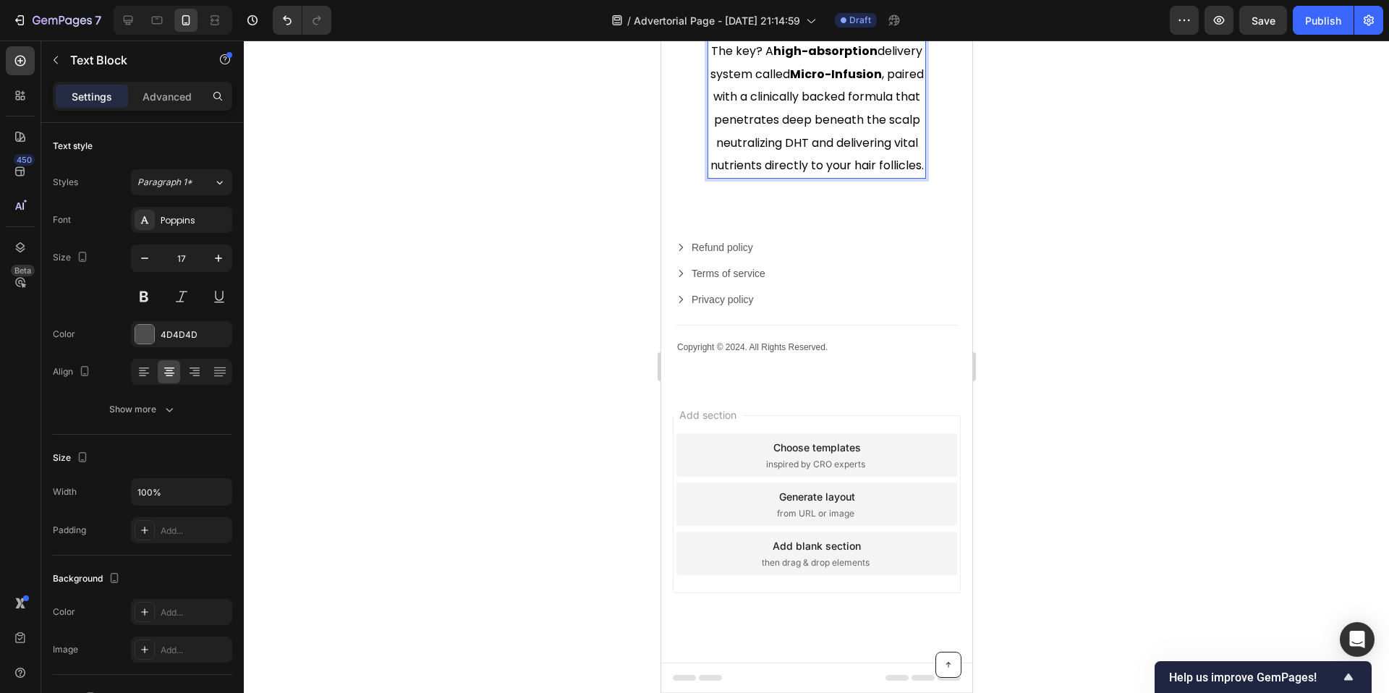
click at [820, 39] on span "✅" at bounding box center [817, 28] width 20 height 22
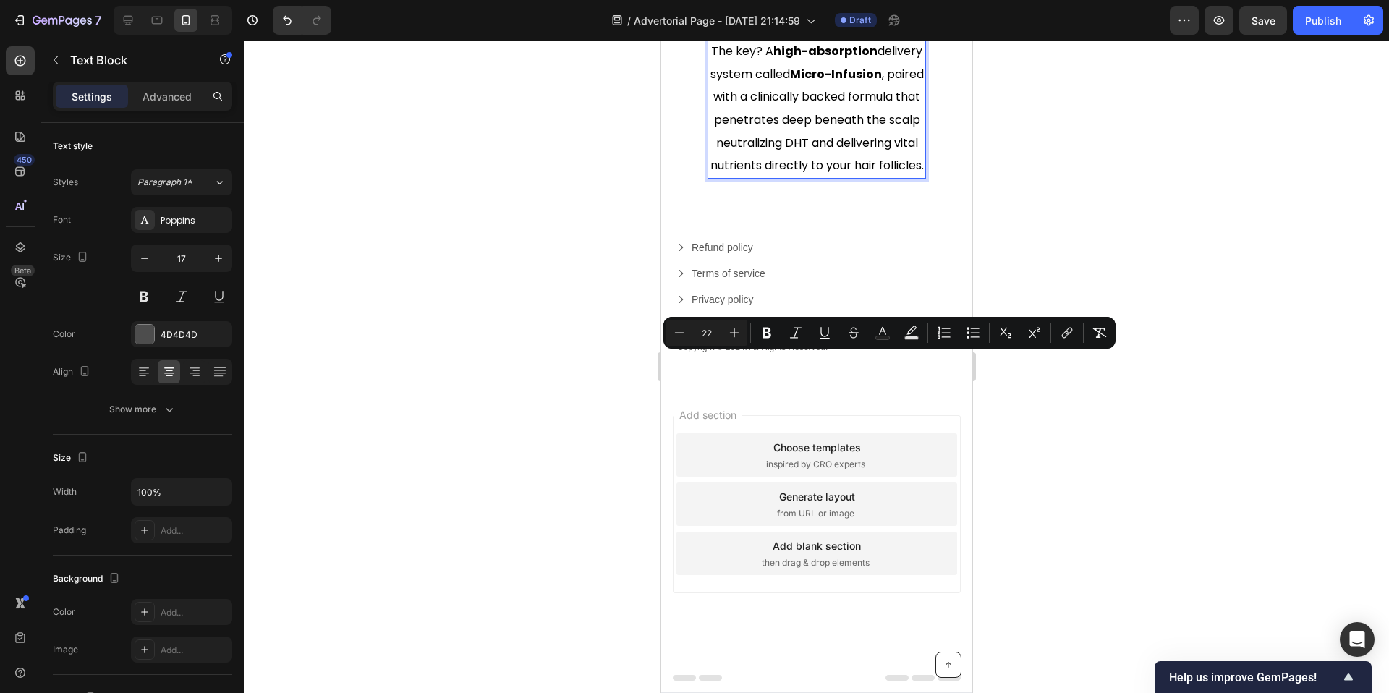
drag, startPoint x: 830, startPoint y: 365, endPoint x: 807, endPoint y: 364, distance: 23.2
click at [807, 41] on p "✅" at bounding box center [816, 28] width 216 height 23
click at [736, 332] on icon "Editor contextual toolbar" at bounding box center [734, 333] width 14 height 14
drag, startPoint x: 736, startPoint y: 332, endPoint x: 127, endPoint y: 315, distance: 608.6
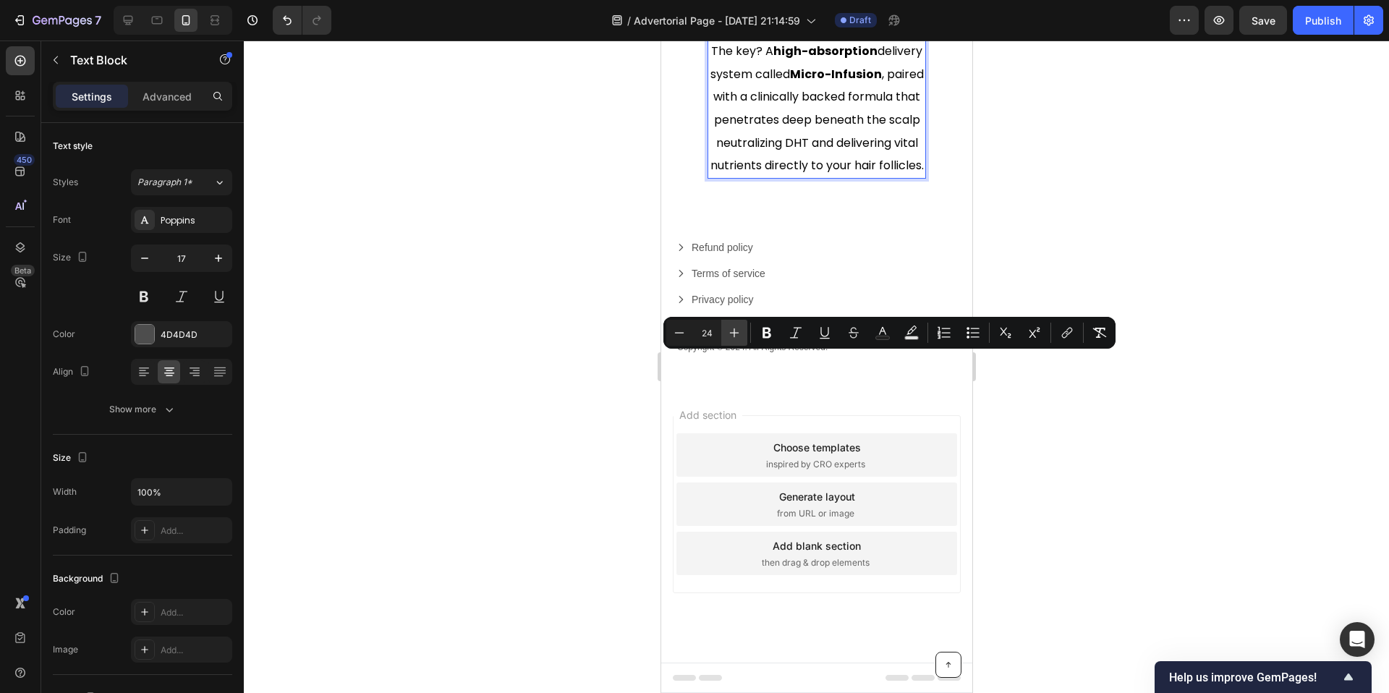
click at [736, 332] on icon "Editor contextual toolbar" at bounding box center [734, 333] width 14 height 14
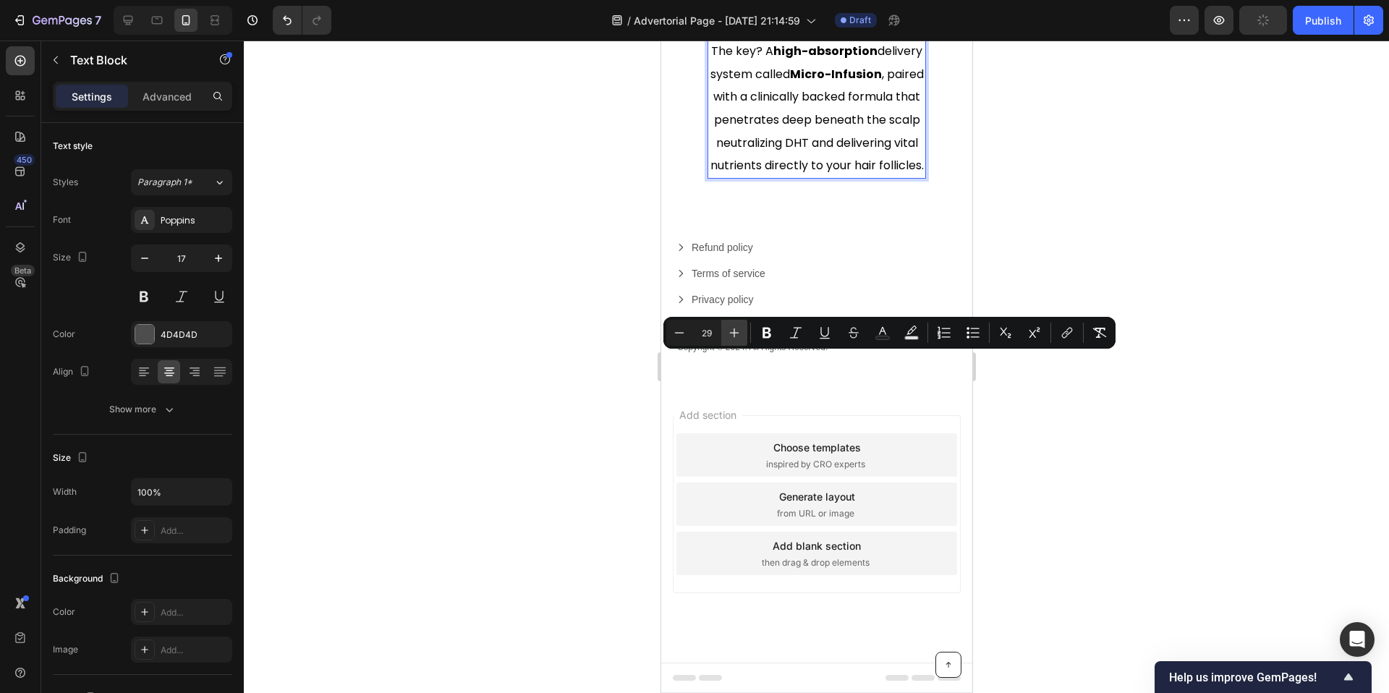
click at [736, 332] on icon "Editor contextual toolbar" at bounding box center [734, 333] width 14 height 14
type input "30"
click at [648, 407] on div at bounding box center [816, 367] width 1145 height 652
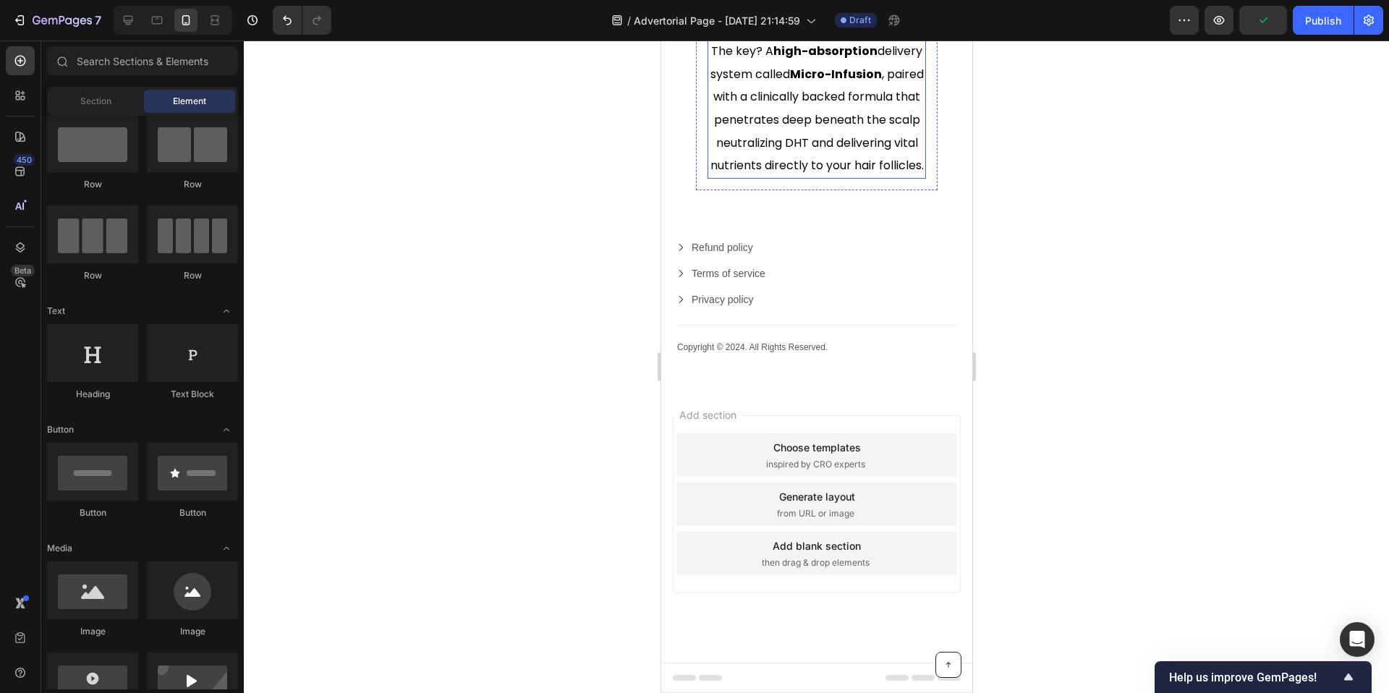
click at [759, 177] on p "The key? A high-absorption delivery system called Micro-Infusion , paired with …" at bounding box center [816, 108] width 216 height 137
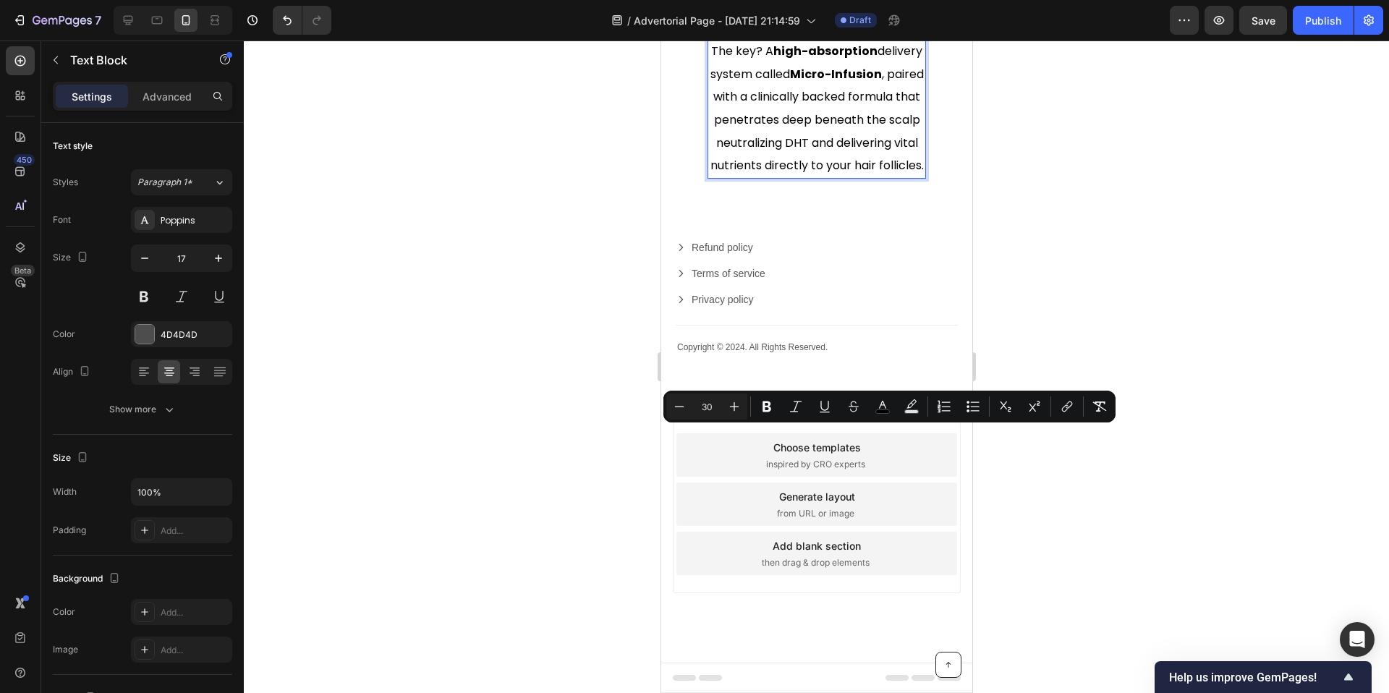
click at [752, 41] on p "✅" at bounding box center [816, 27] width 216 height 25
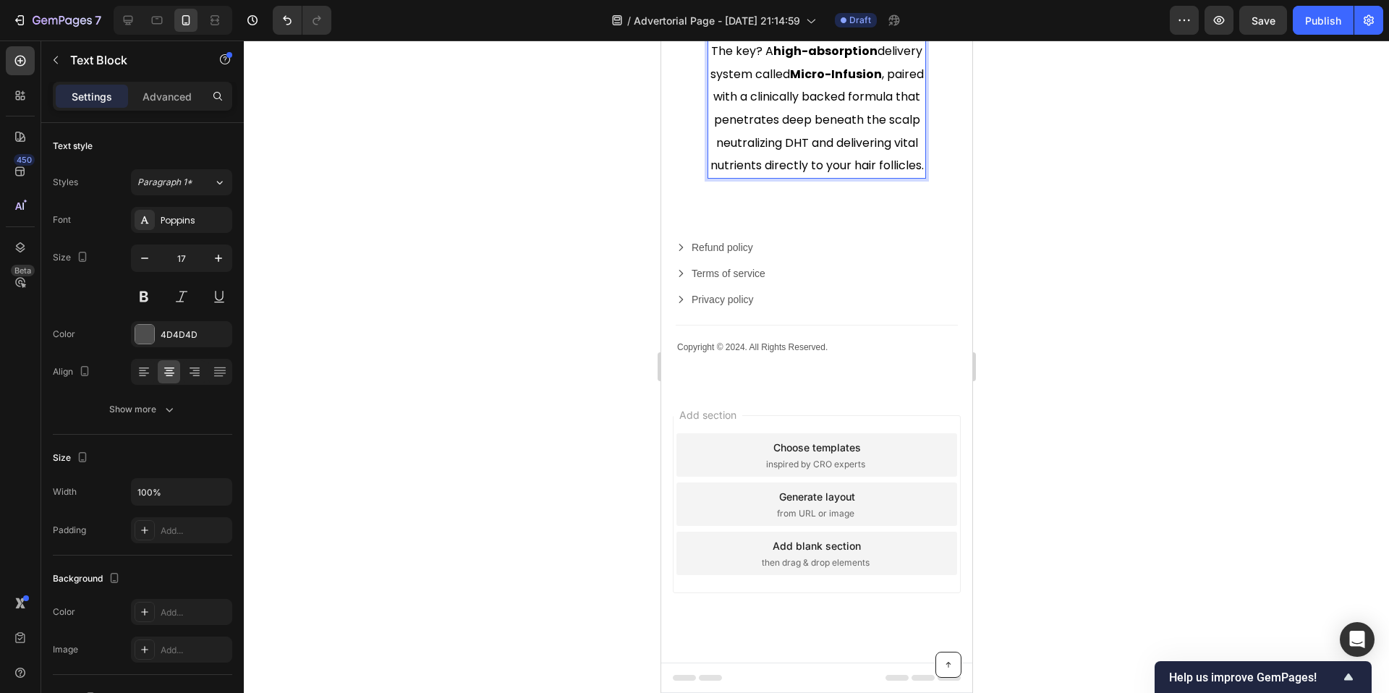
click at [746, 41] on p "✅" at bounding box center [816, 27] width 216 height 25
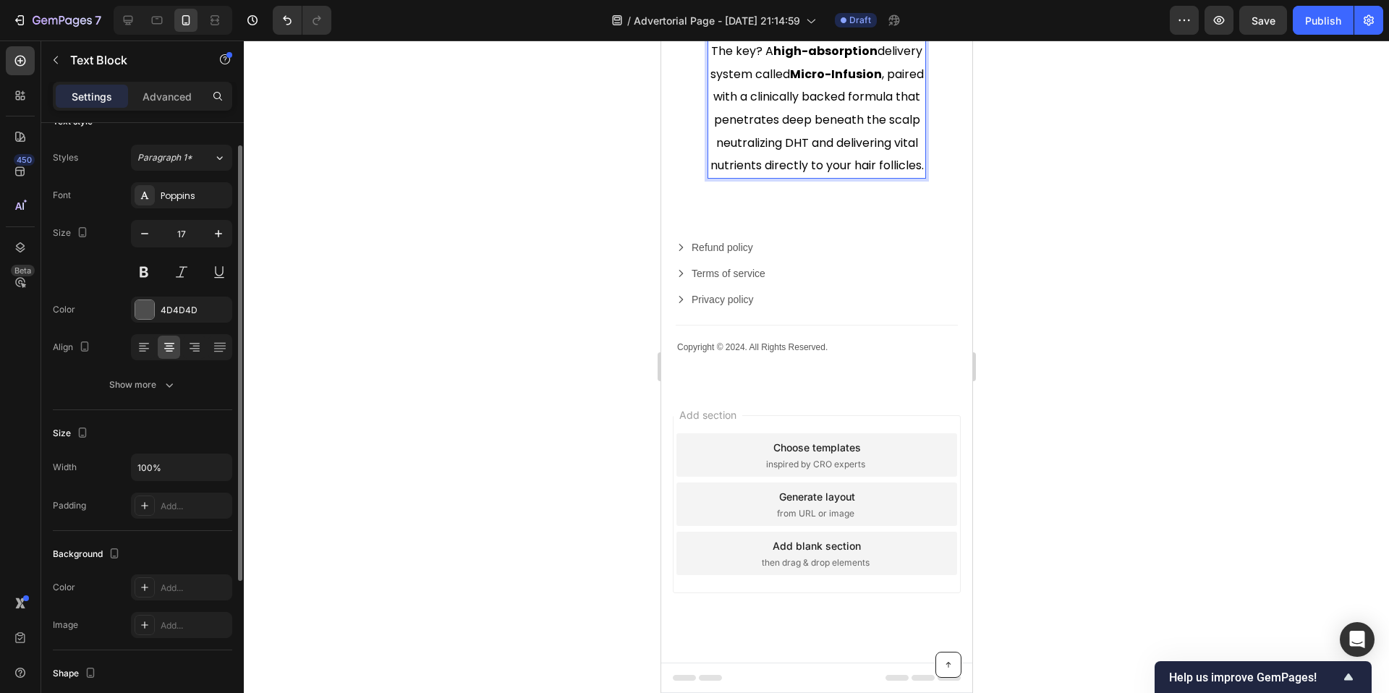
scroll to position [29, 0]
click at [140, 585] on icon at bounding box center [145, 583] width 12 height 12
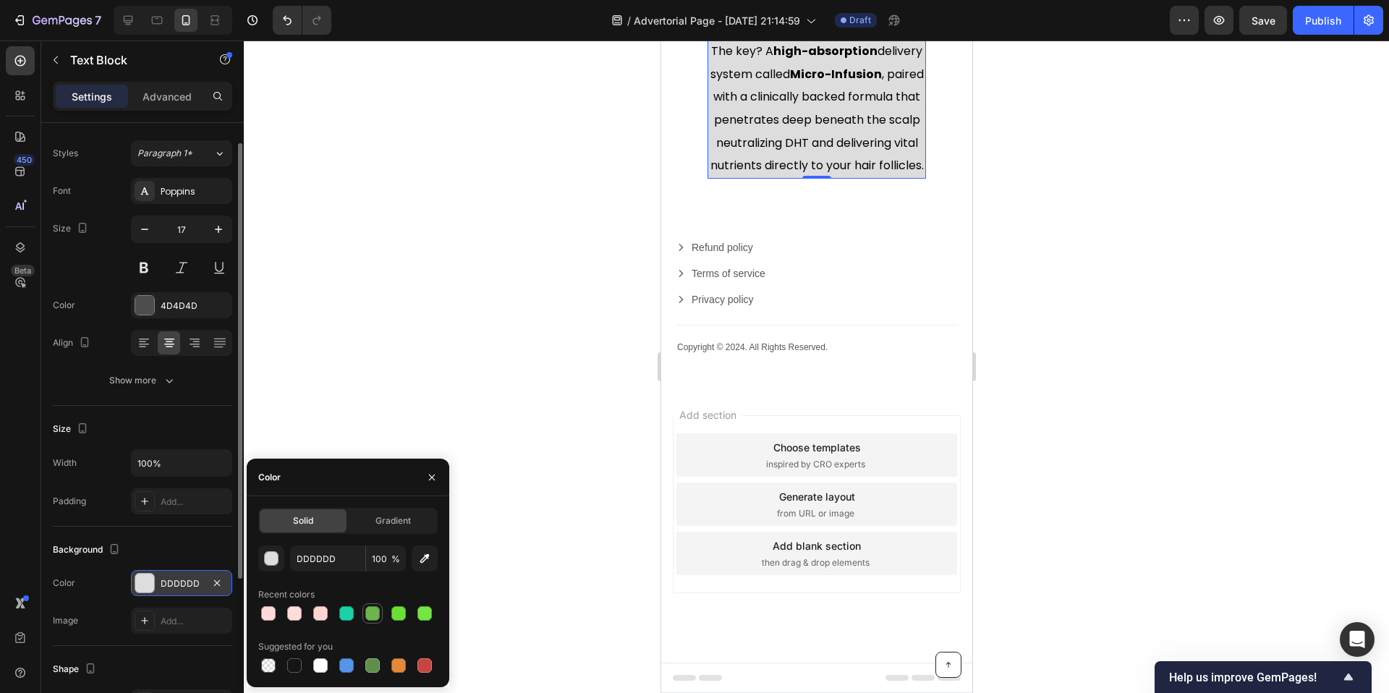
click at [370, 617] on div at bounding box center [372, 613] width 14 height 14
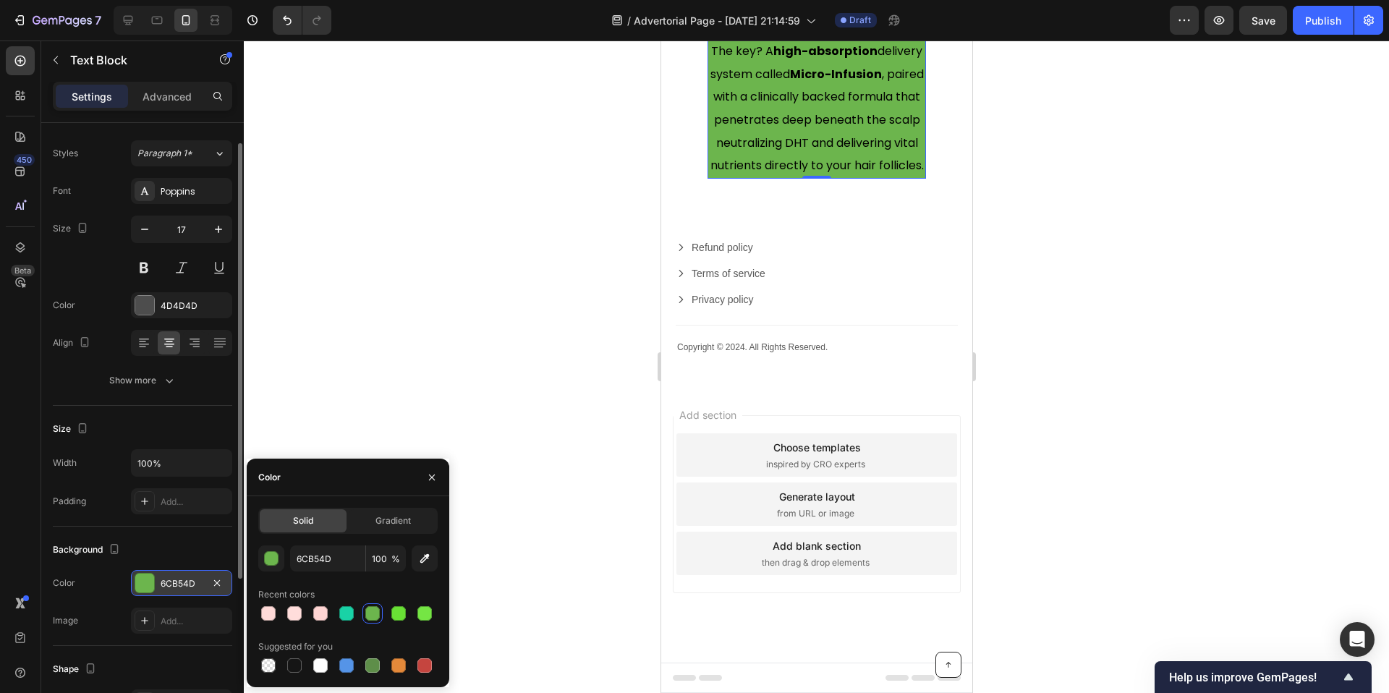
click at [386, 616] on div at bounding box center [347, 613] width 179 height 20
click at [396, 616] on div at bounding box center [398, 613] width 14 height 14
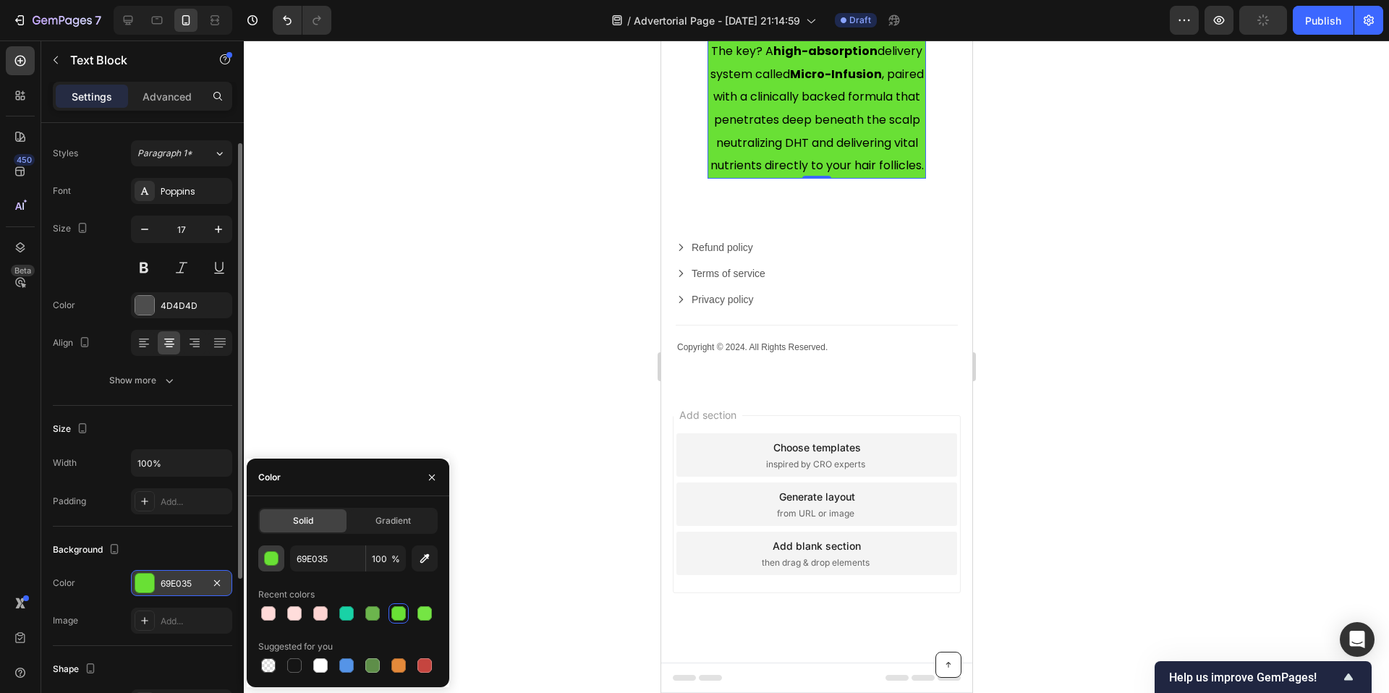
click at [269, 558] on div "button" at bounding box center [272, 559] width 14 height 14
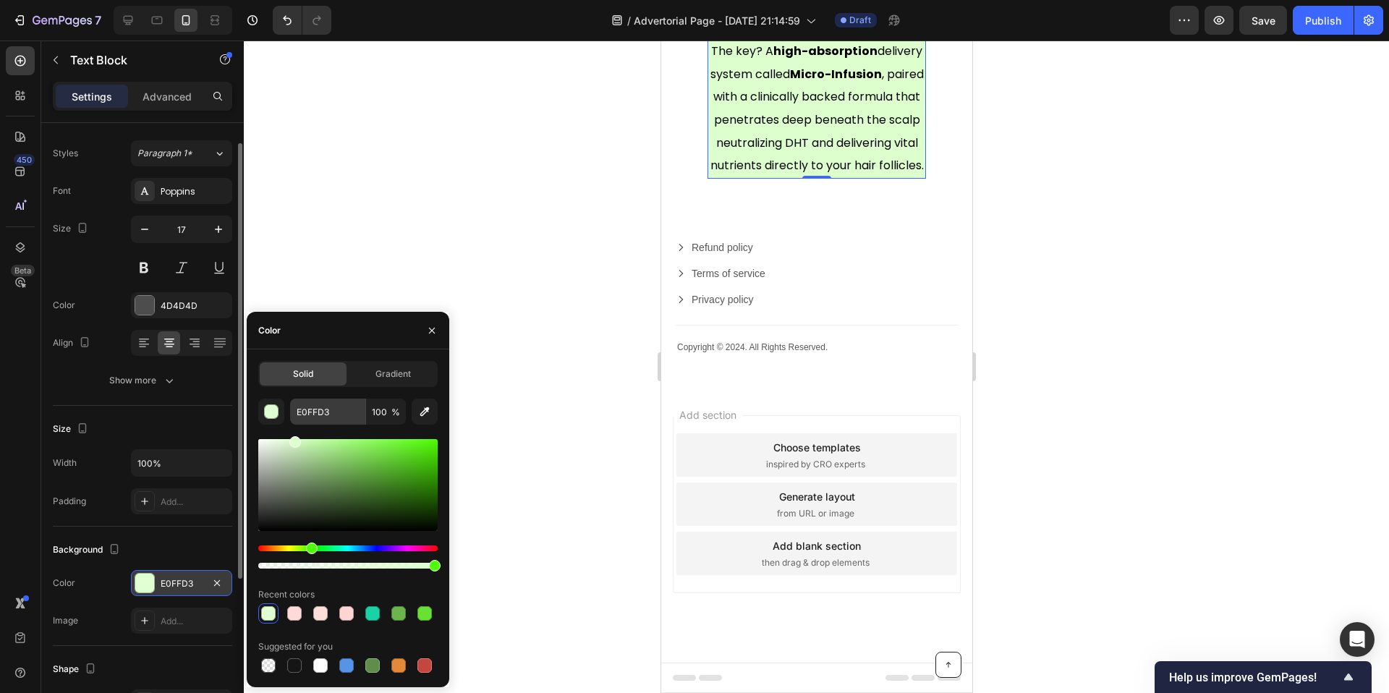
drag, startPoint x: 393, startPoint y: 456, endPoint x: 293, endPoint y: 420, distance: 106.9
click at [293, 420] on div "E0FFD3 100 % Recent colors Suggested for you" at bounding box center [347, 537] width 179 height 277
type input "DDFFCE"
click at [590, 419] on div at bounding box center [816, 367] width 1145 height 652
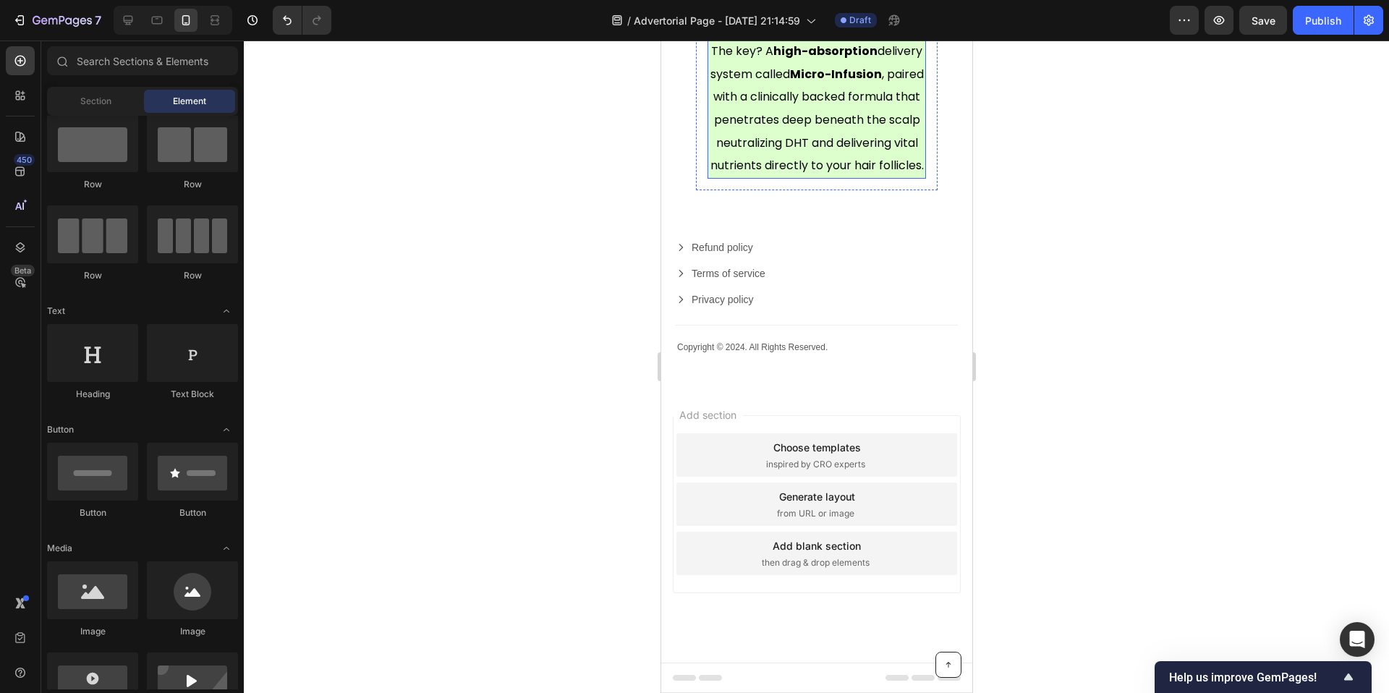
click at [850, 177] on p "The key? A high-absorption delivery system called Micro-Infusion , paired with …" at bounding box center [816, 108] width 216 height 137
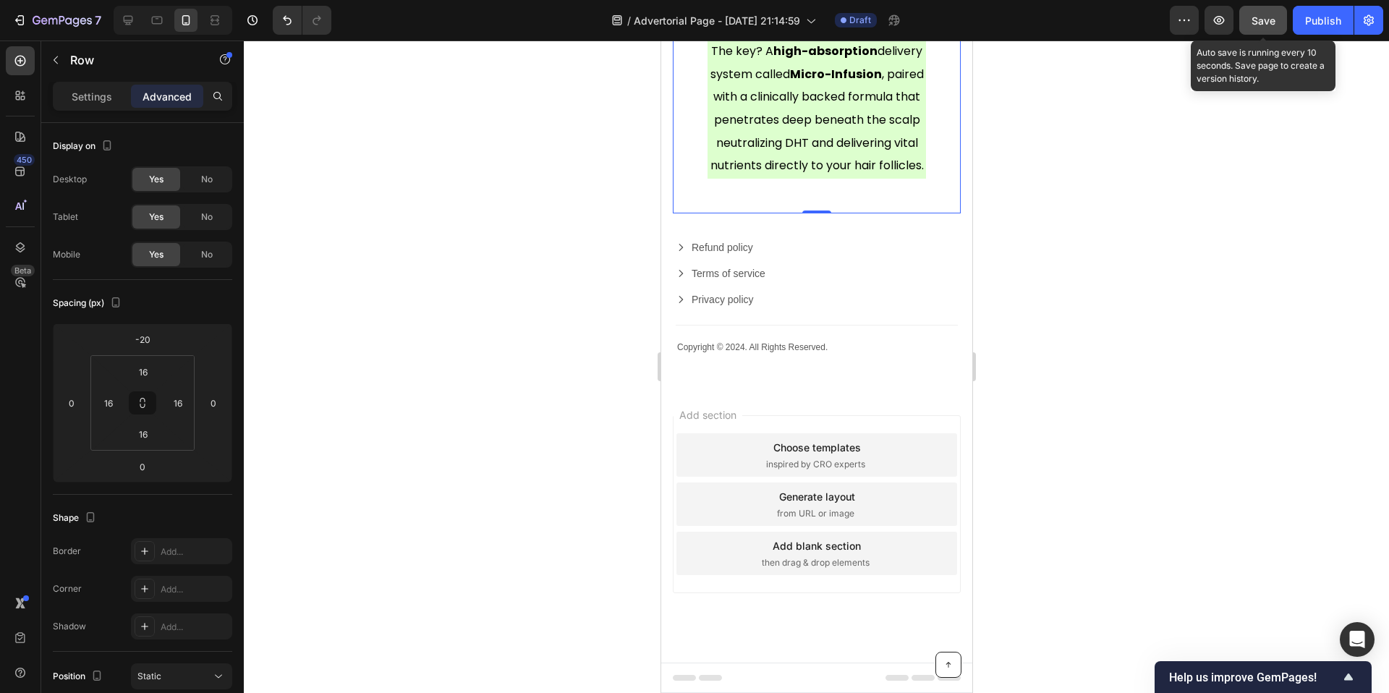
click at [1259, 13] on div "Save" at bounding box center [1263, 20] width 24 height 15
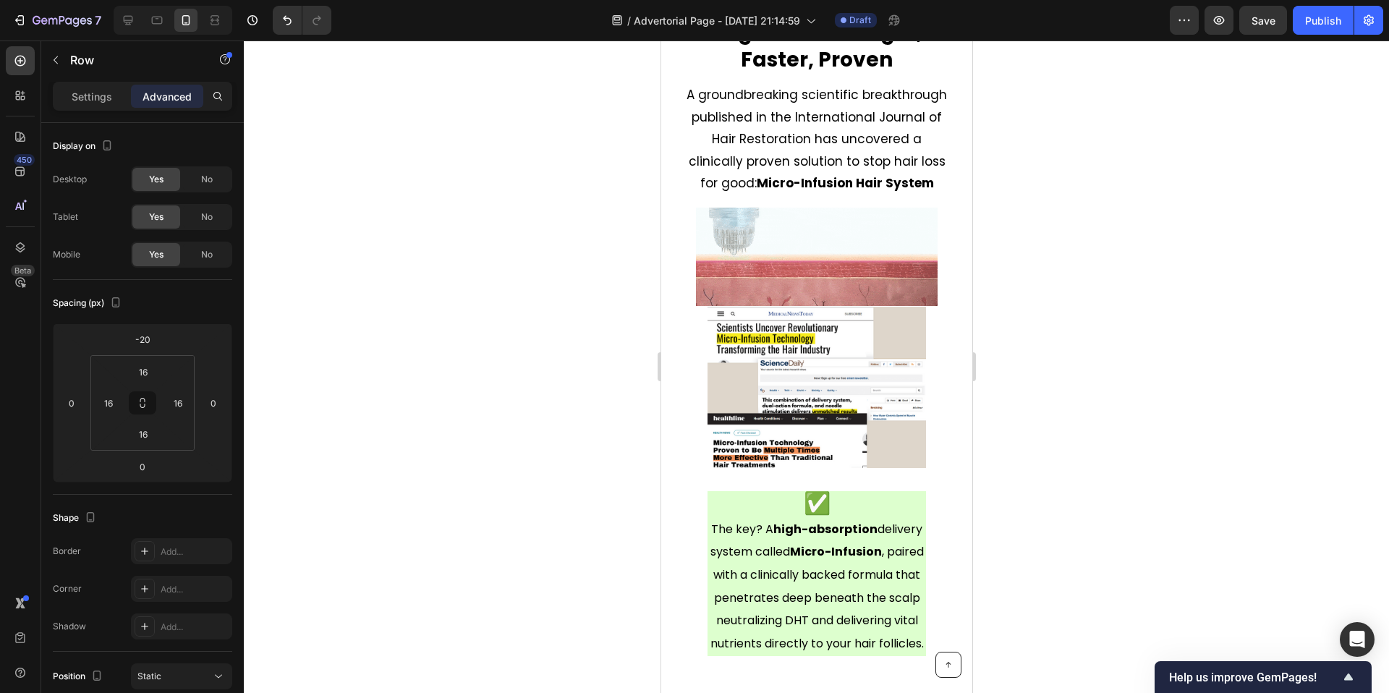
scroll to position [4431, 0]
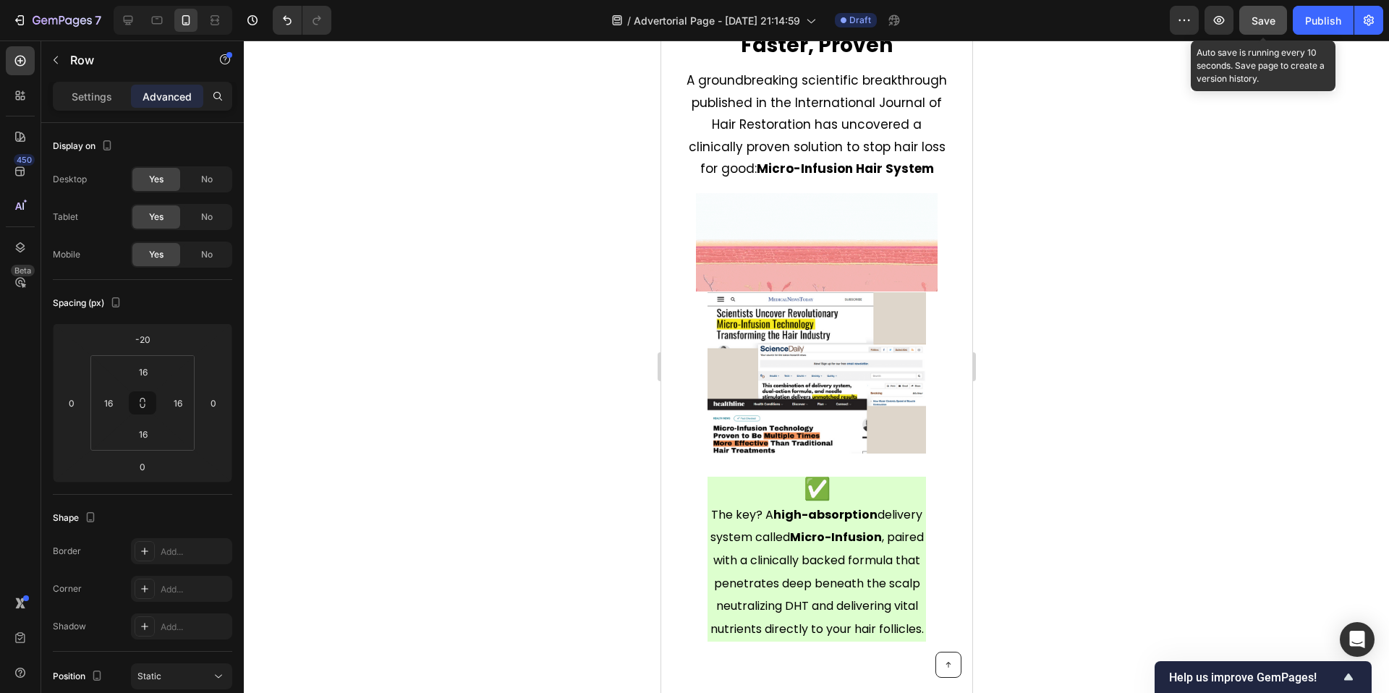
click at [1257, 25] on span "Save" at bounding box center [1263, 20] width 24 height 12
